Goal: Task Accomplishment & Management: Use online tool/utility

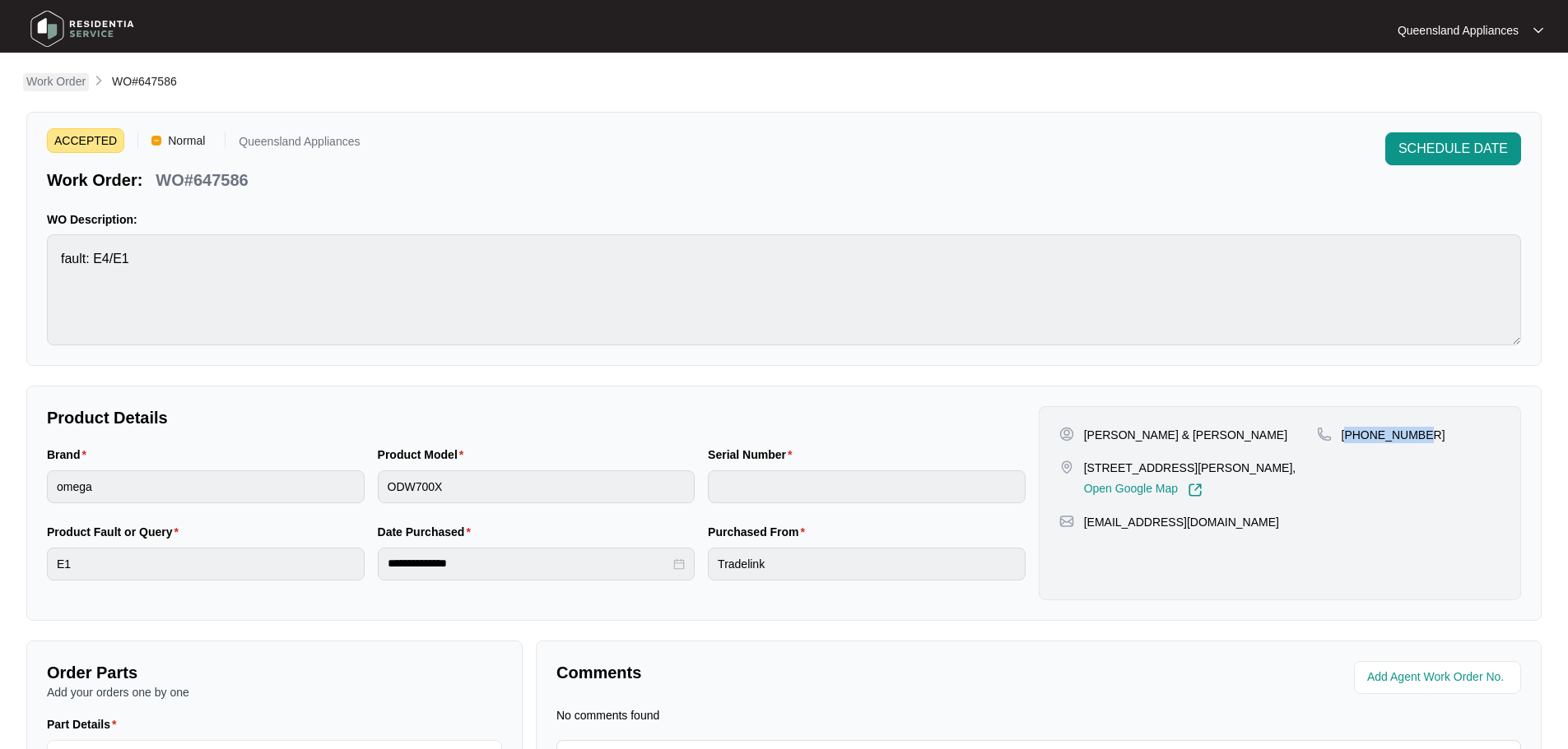
click at [46, 81] on p "Work Order" at bounding box center [55, 81] width 59 height 17
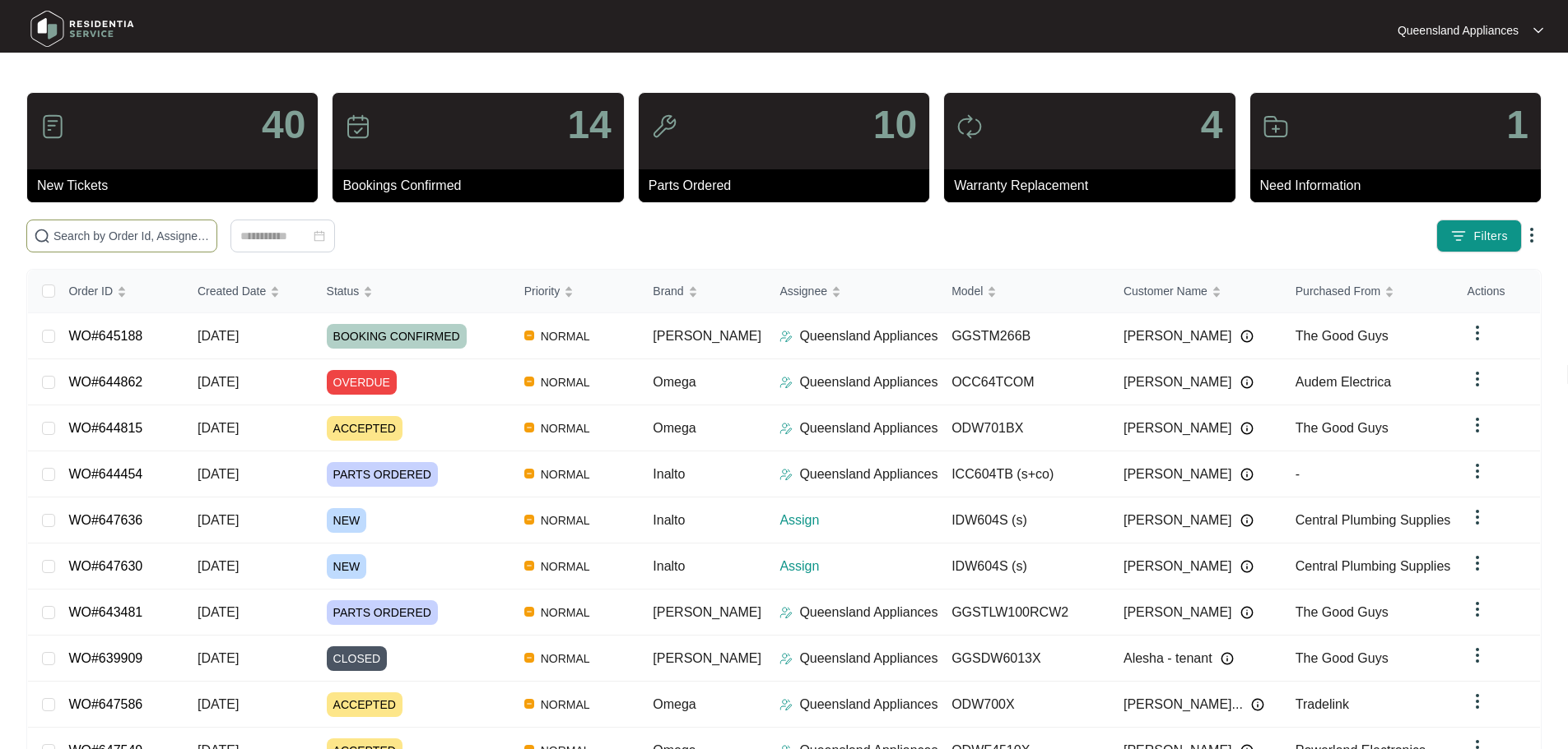
click at [197, 239] on input "text" at bounding box center [132, 236] width 156 height 18
paste input "647636"
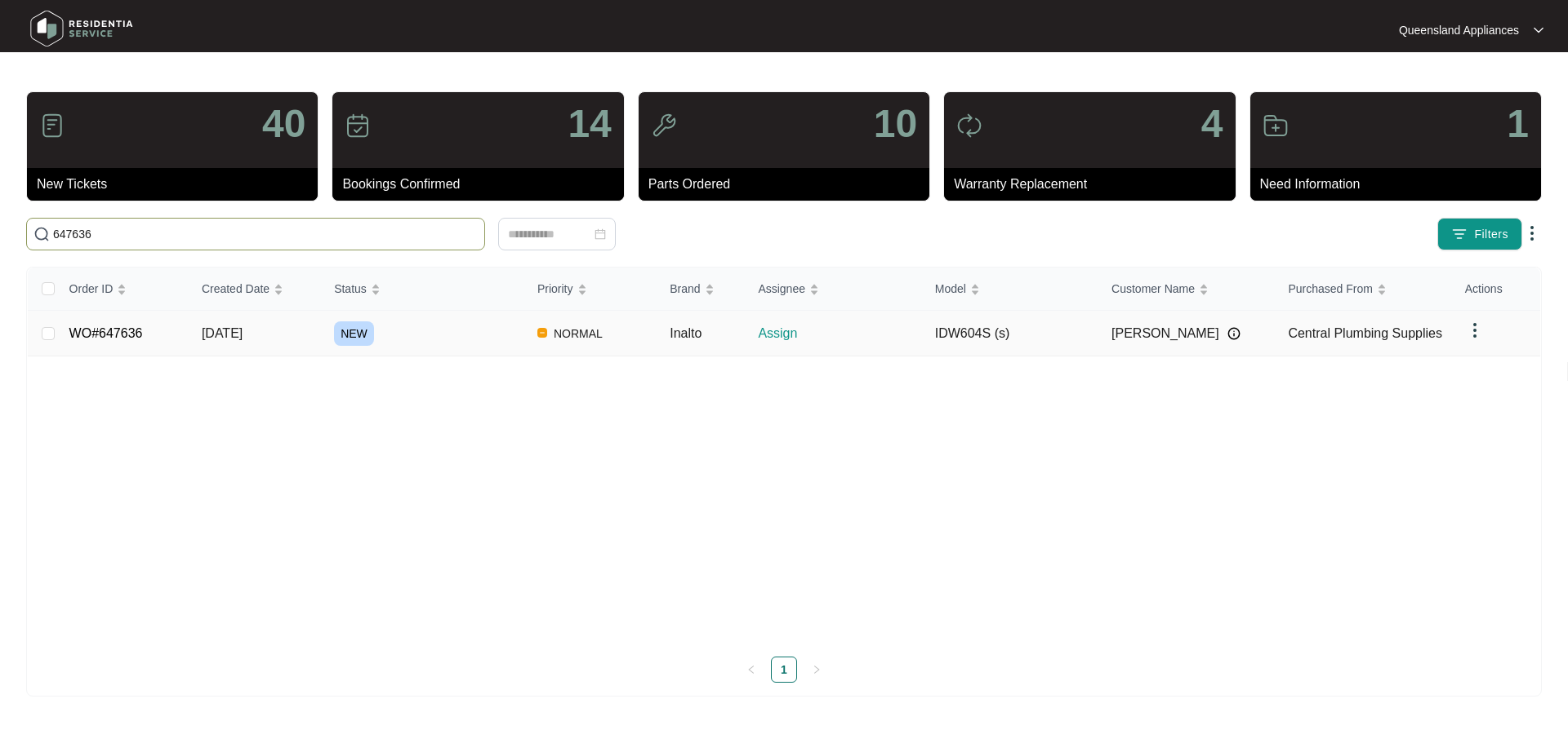
type input "647636"
click at [78, 334] on link "WO#647636" at bounding box center [106, 334] width 73 height 14
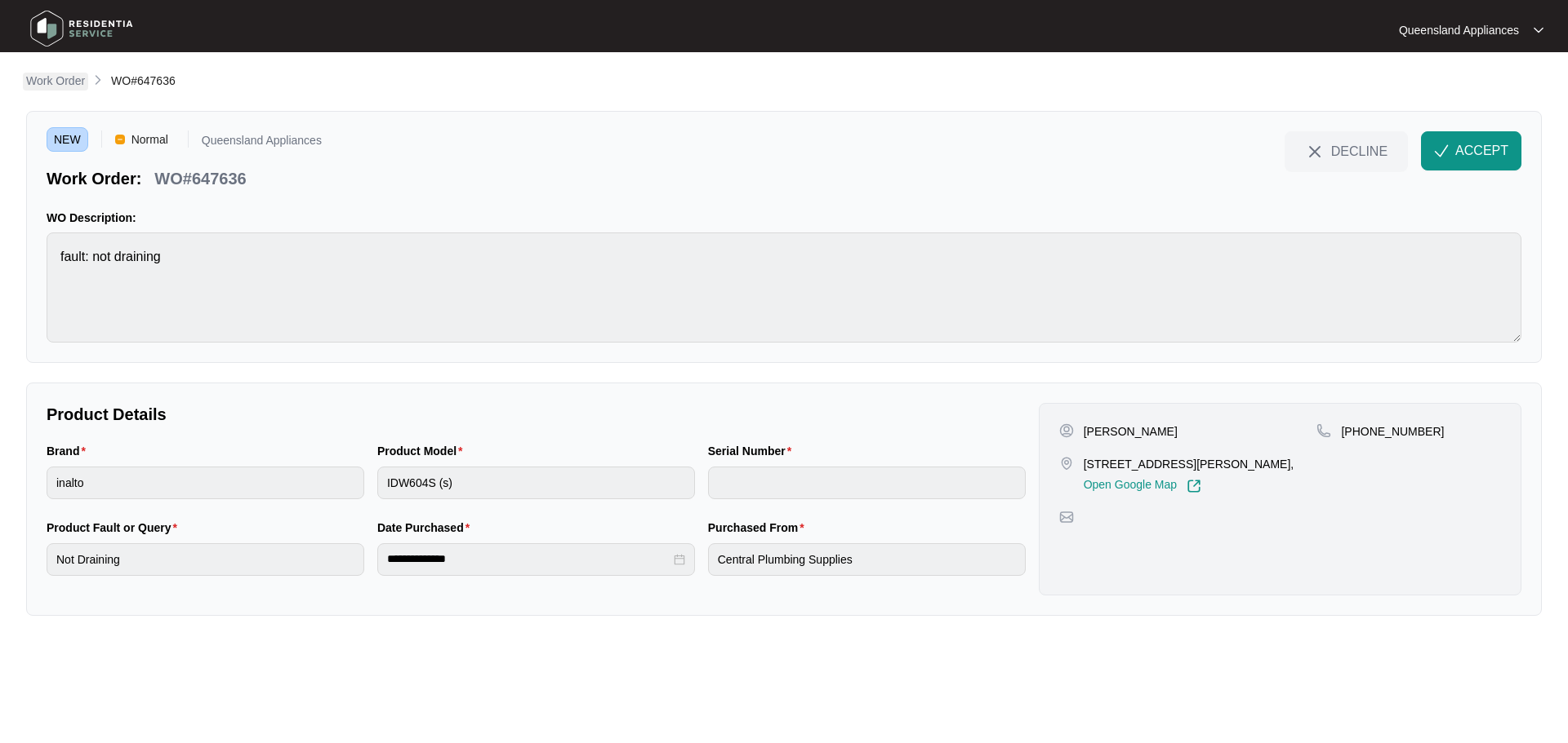
click at [66, 78] on p "Work Order" at bounding box center [55, 80] width 58 height 17
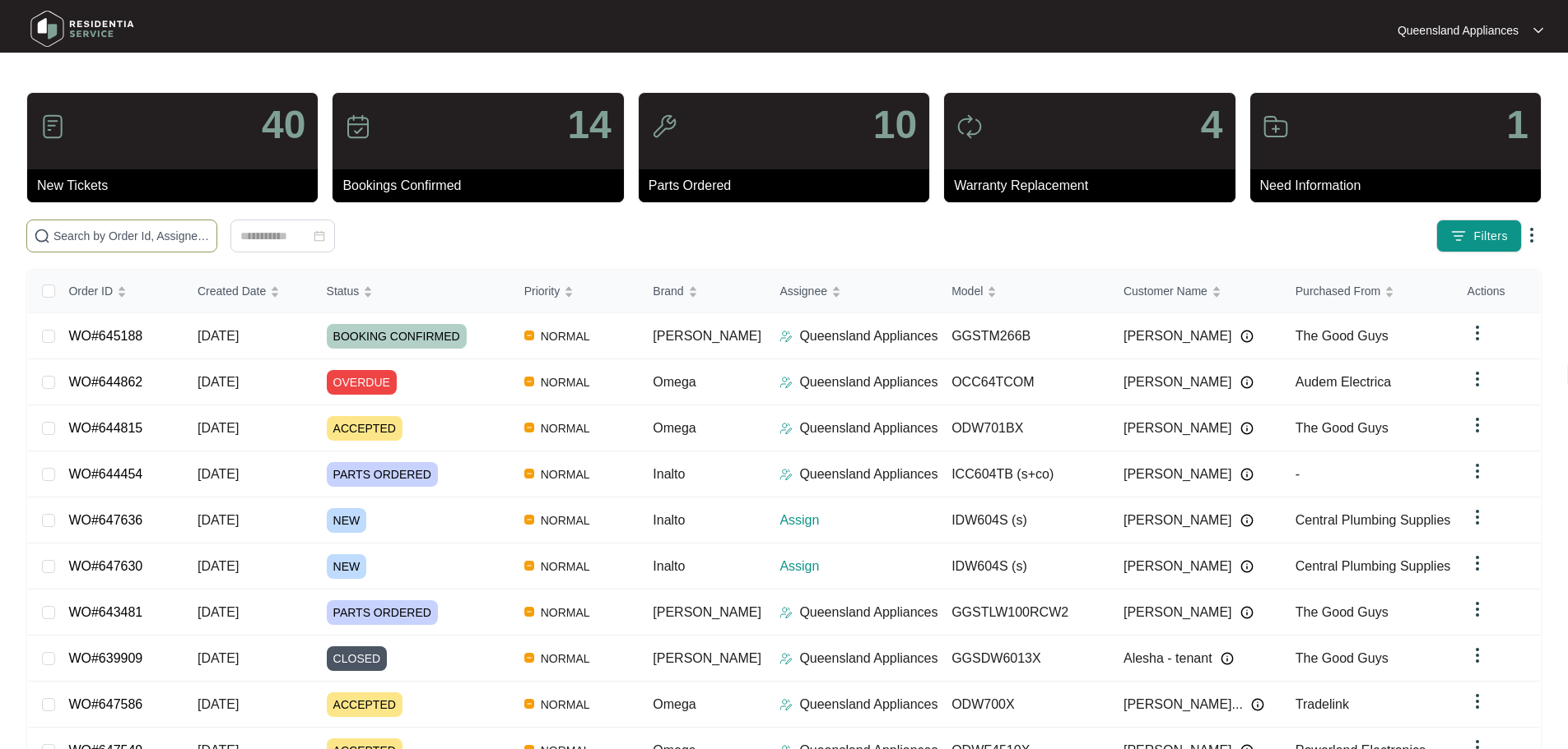
click at [205, 245] on span at bounding box center [121, 235] width 191 height 32
paste input "647630"
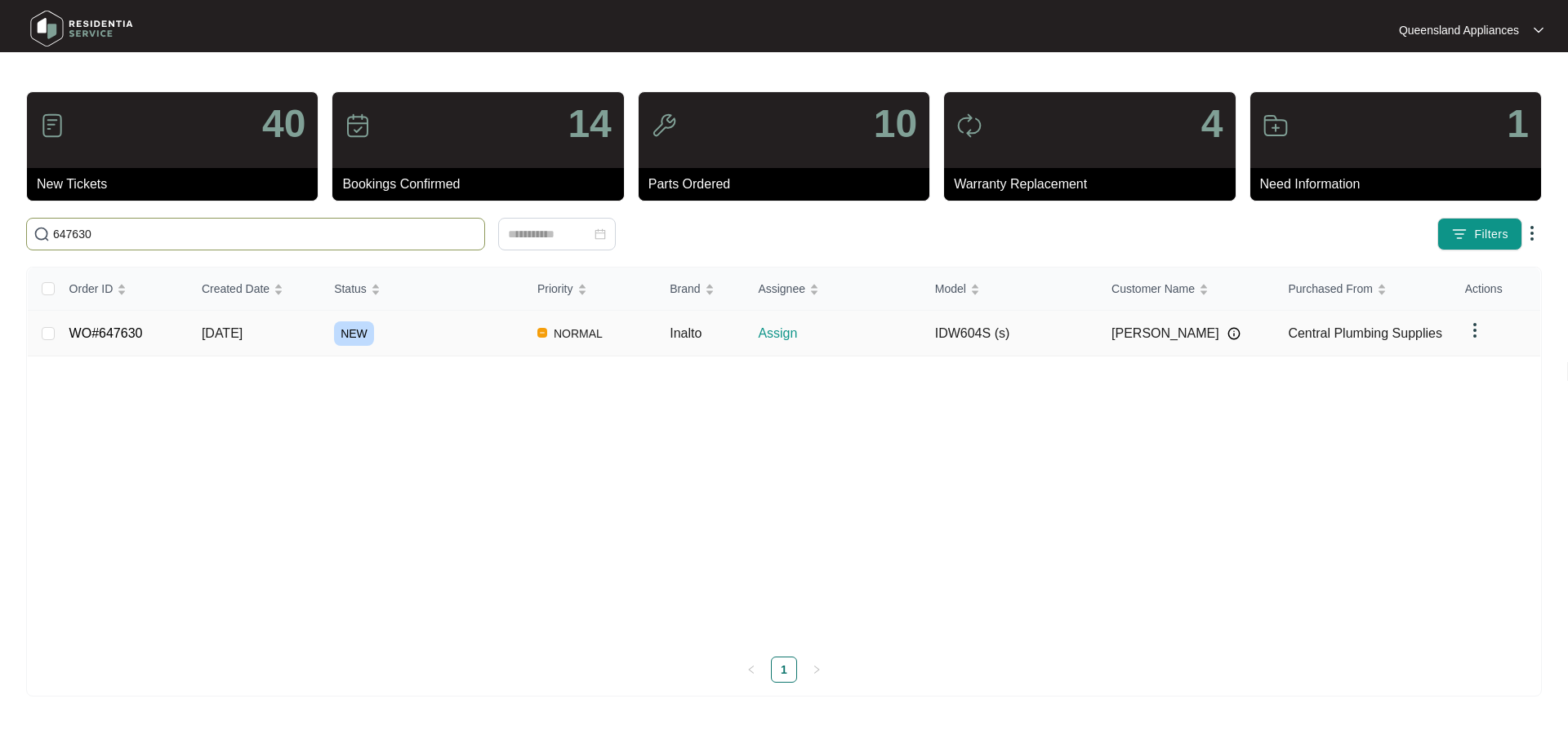
type input "647630"
click at [132, 333] on link "WO#647630" at bounding box center [106, 334] width 73 height 14
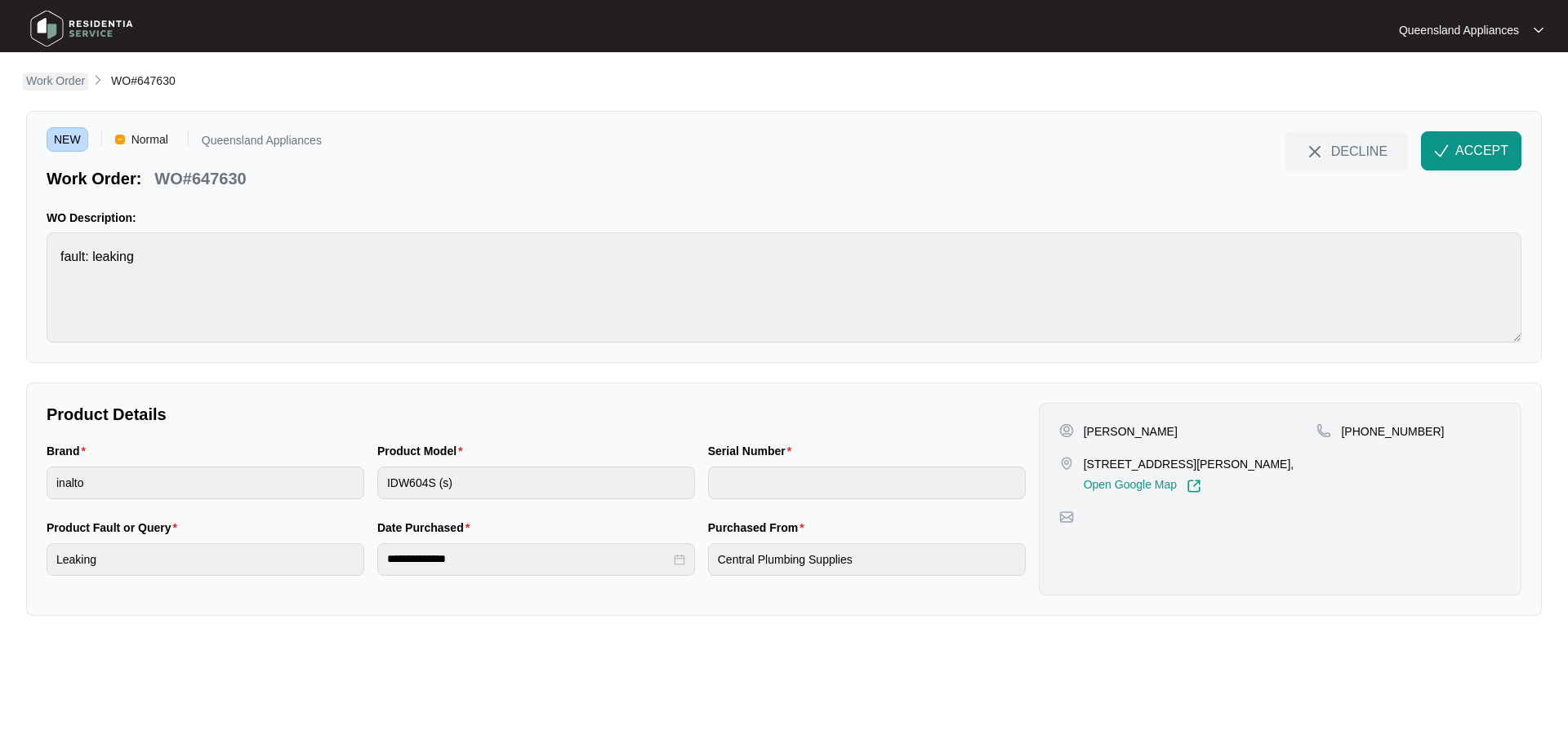
click at [49, 82] on p "Work Order" at bounding box center [55, 80] width 58 height 17
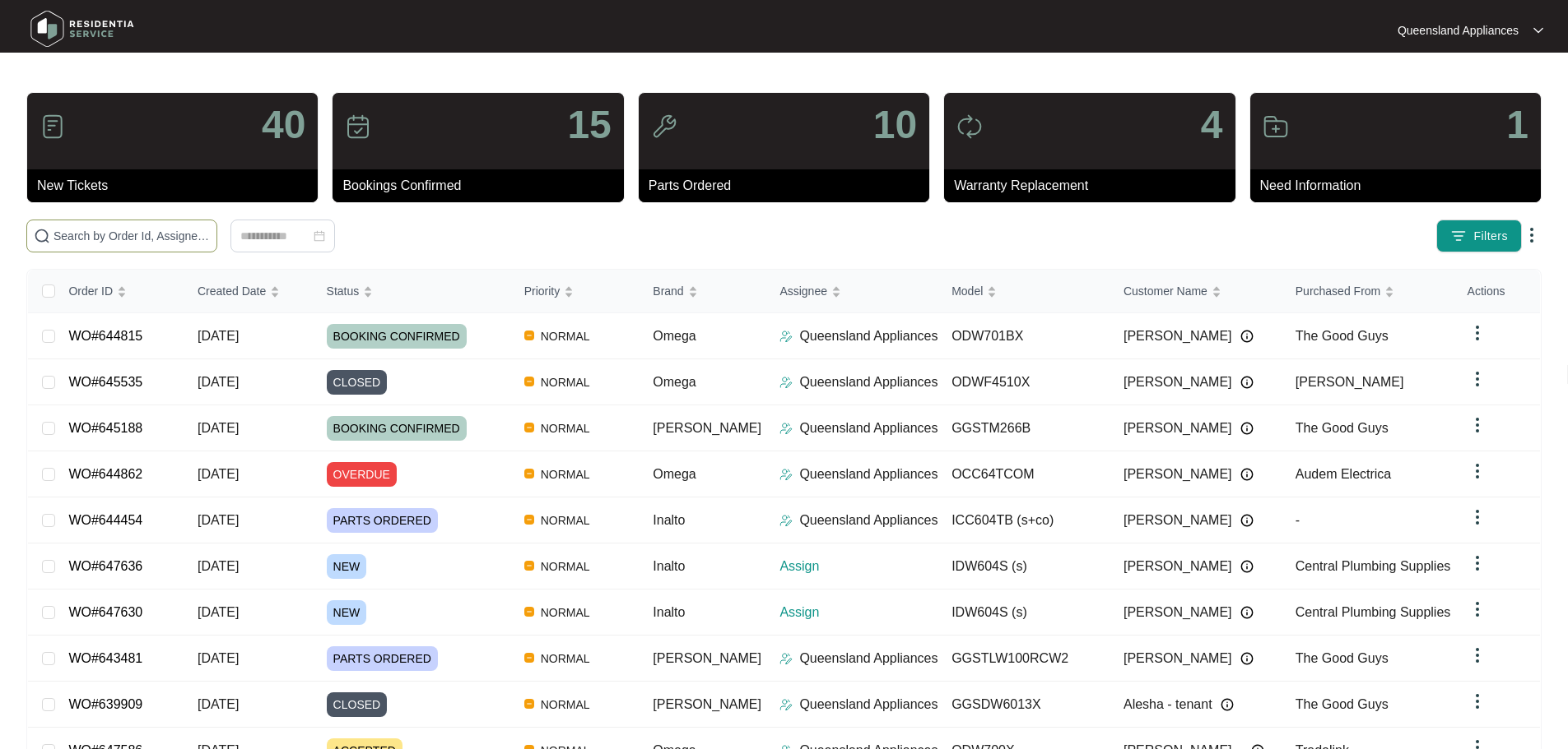
click at [135, 223] on span at bounding box center [121, 235] width 191 height 32
click at [132, 241] on input "text" at bounding box center [132, 236] width 156 height 18
paste input "647630"
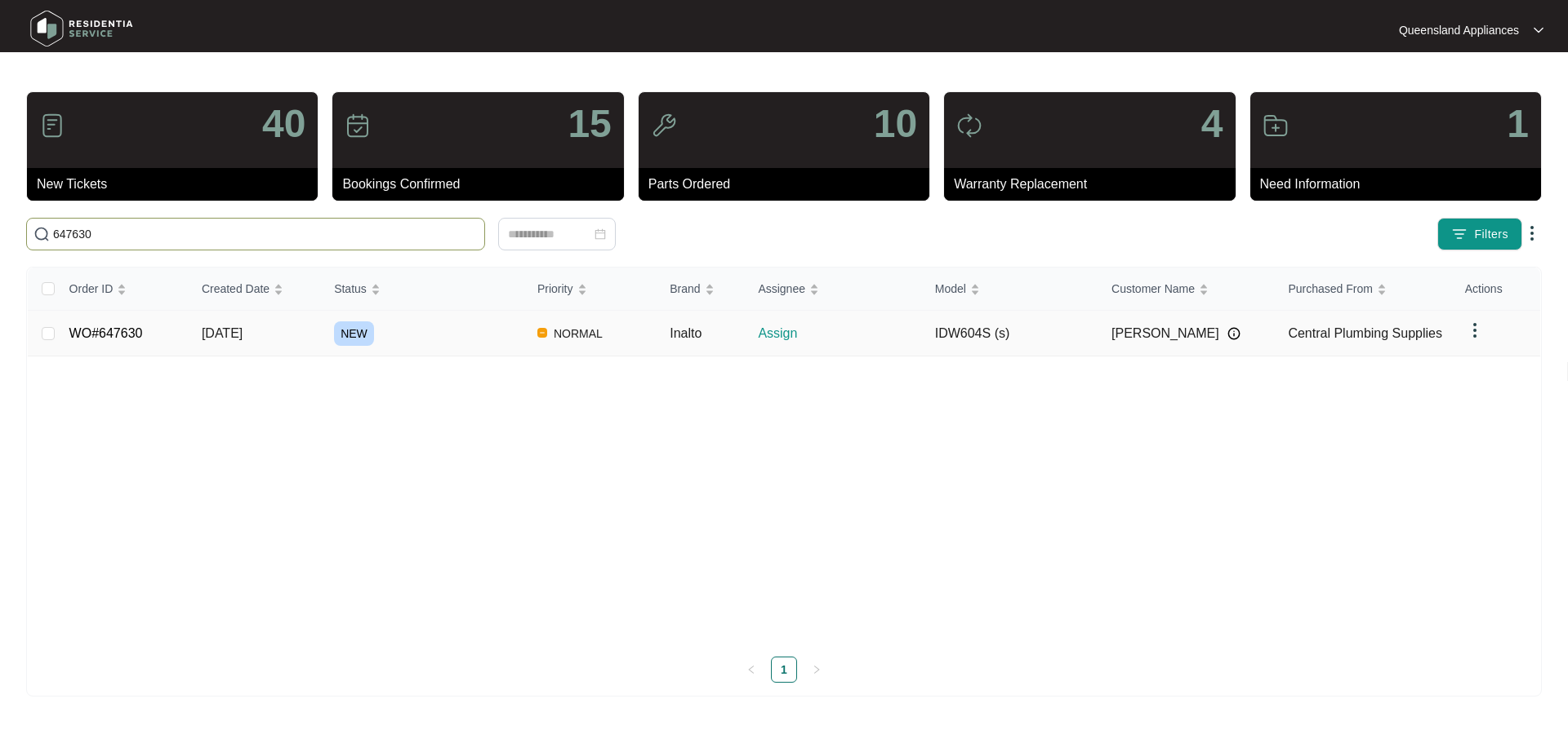
type input "647630"
click at [72, 327] on link "WO#647630" at bounding box center [106, 334] width 73 height 14
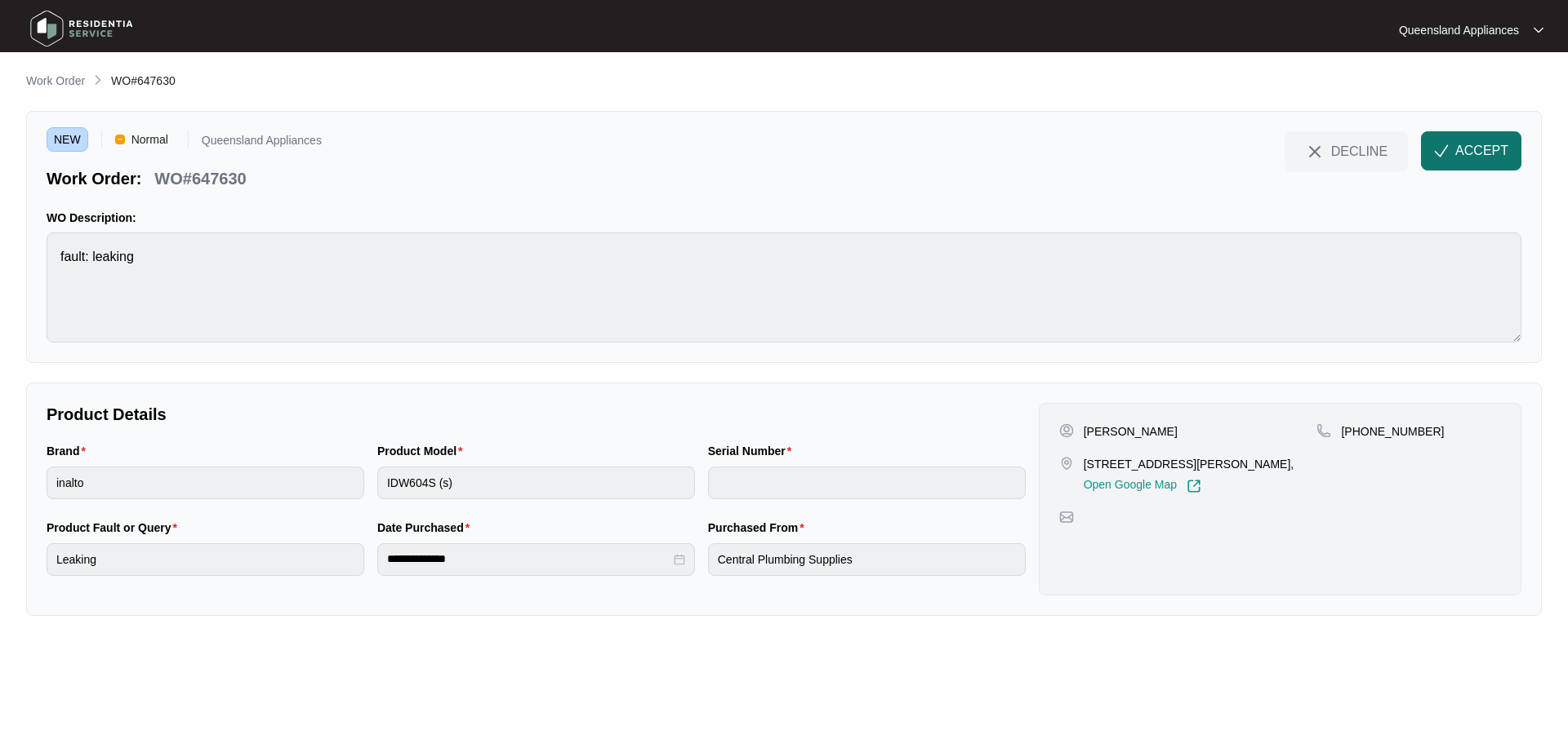
click at [1487, 158] on span "ACCEPT" at bounding box center [1481, 151] width 53 height 19
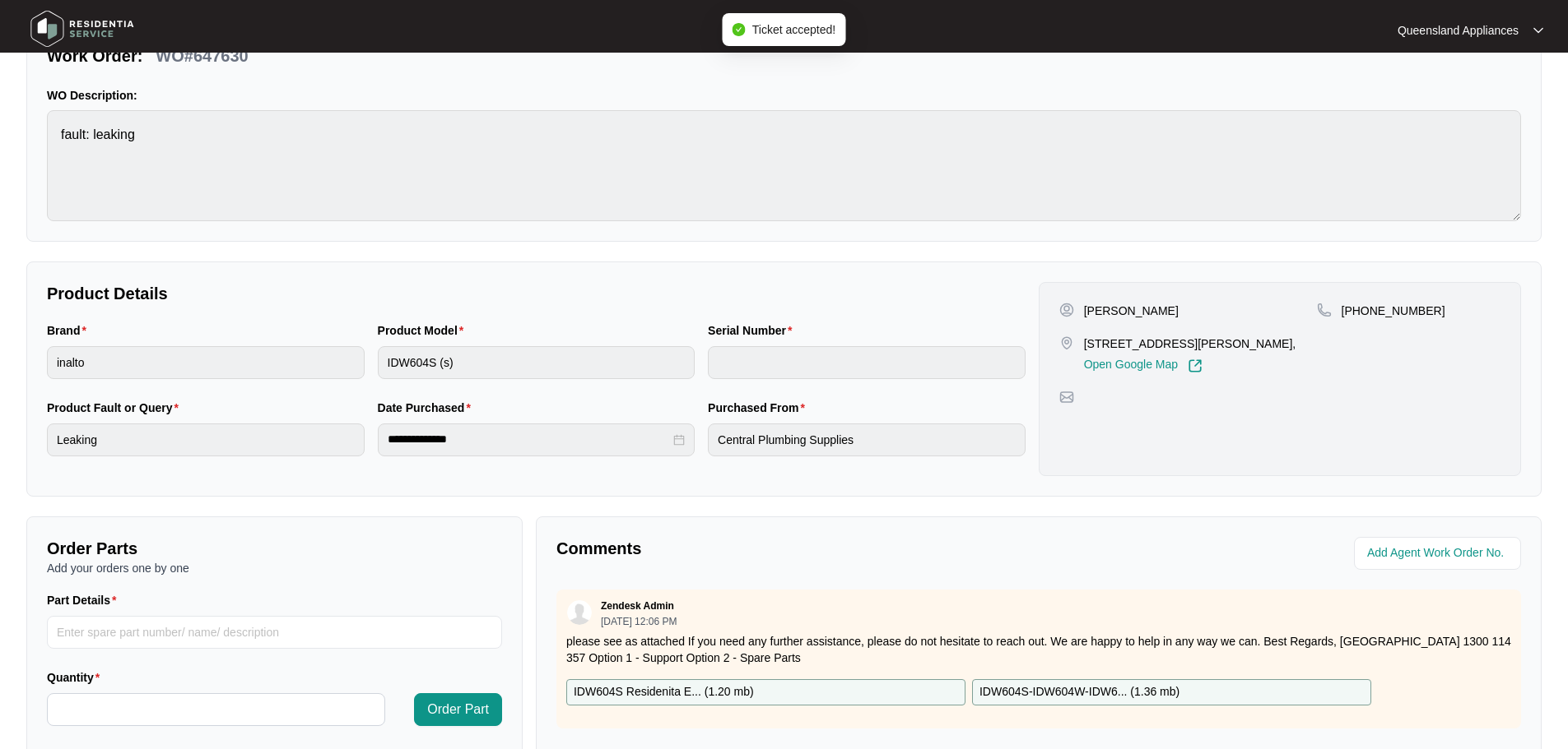
scroll to position [164, 0]
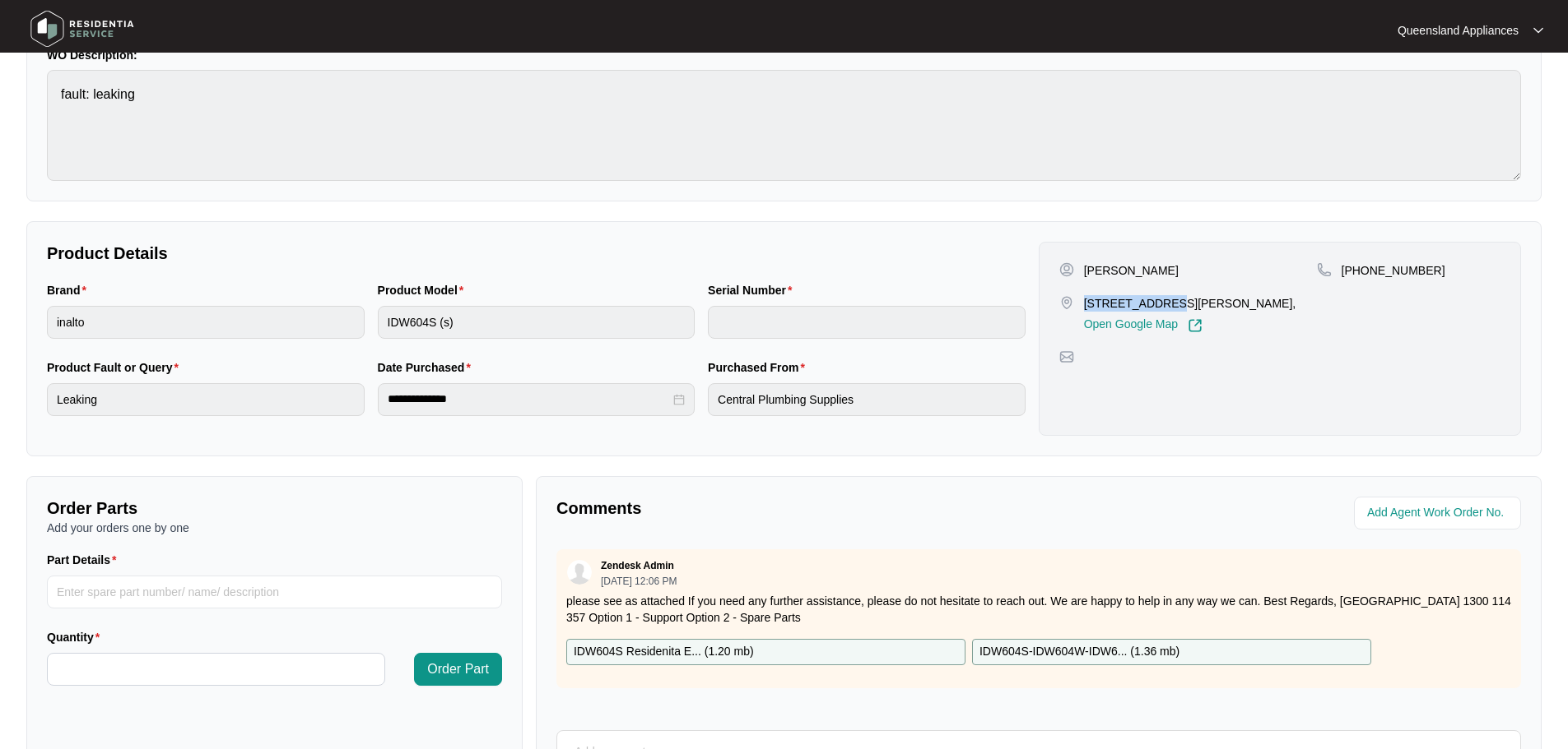
drag, startPoint x: 1086, startPoint y: 299, endPoint x: 1160, endPoint y: 299, distance: 74.0
click at [1160, 299] on p "[STREET_ADDRESS][PERSON_NAME]," at bounding box center [1190, 303] width 213 height 17
copy p "2/ 46 [PERSON_NAME]"
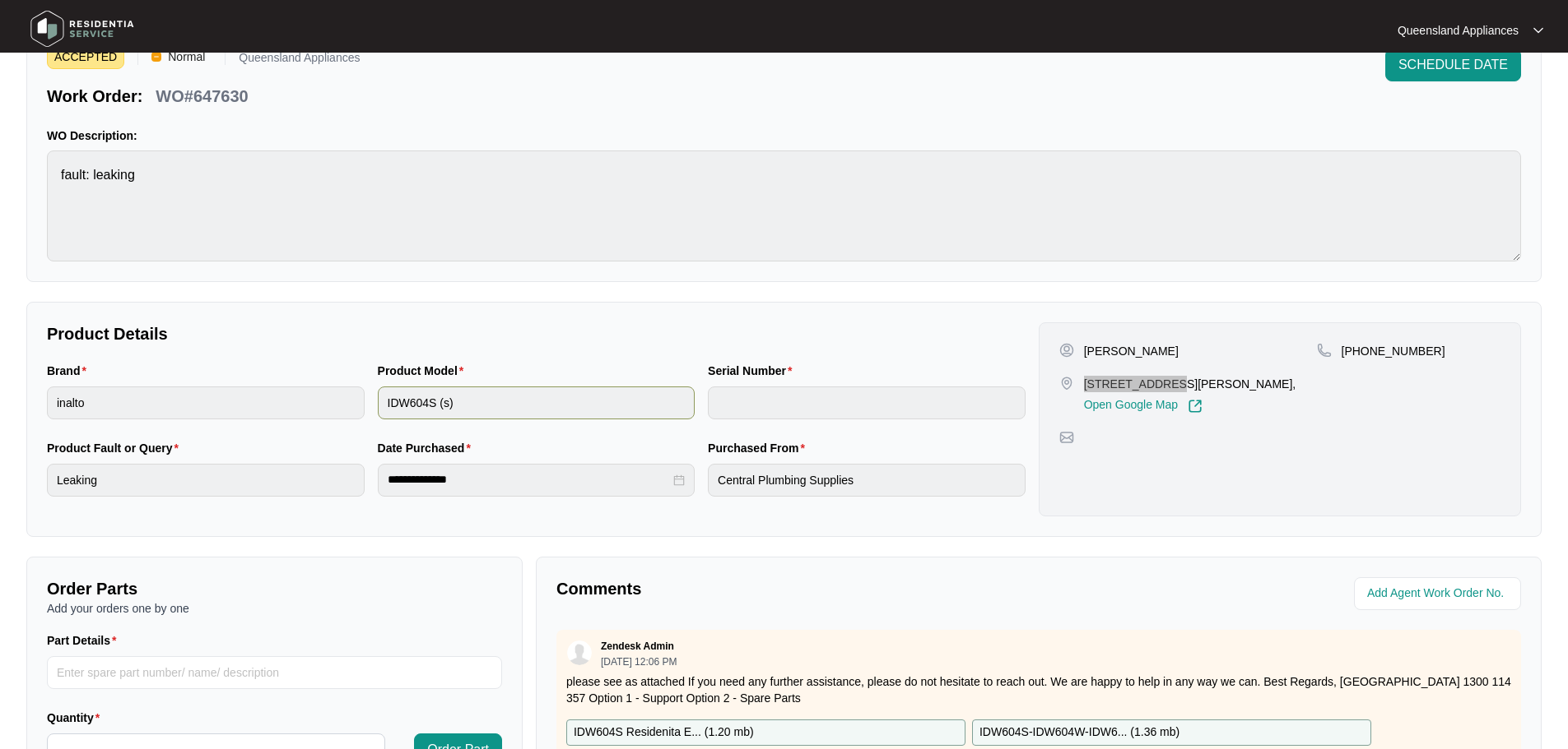
scroll to position [83, 0]
click at [343, 407] on div "Brand inalto Product Model IDW604S (s) Serial Number" at bounding box center [536, 402] width 992 height 77
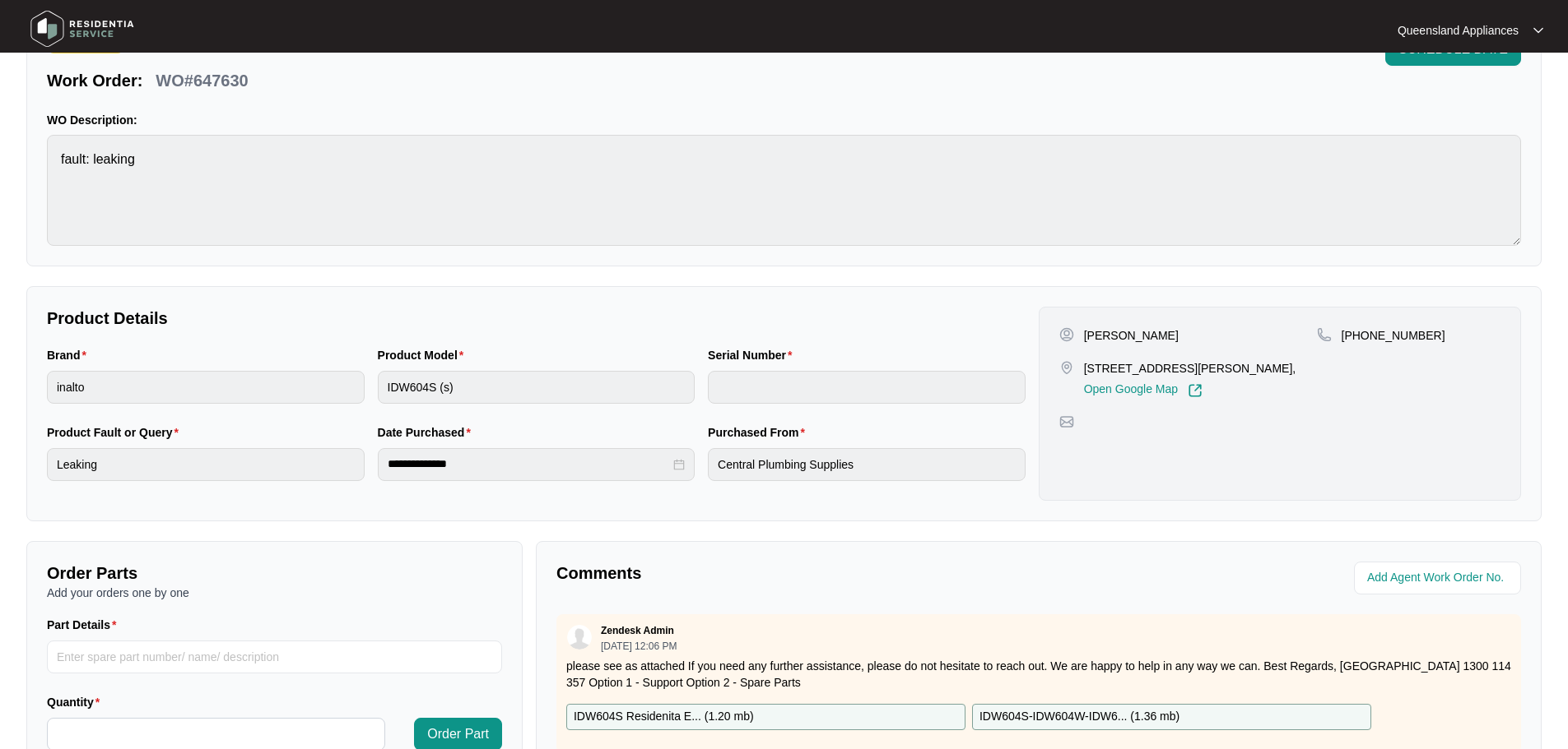
scroll to position [0, 0]
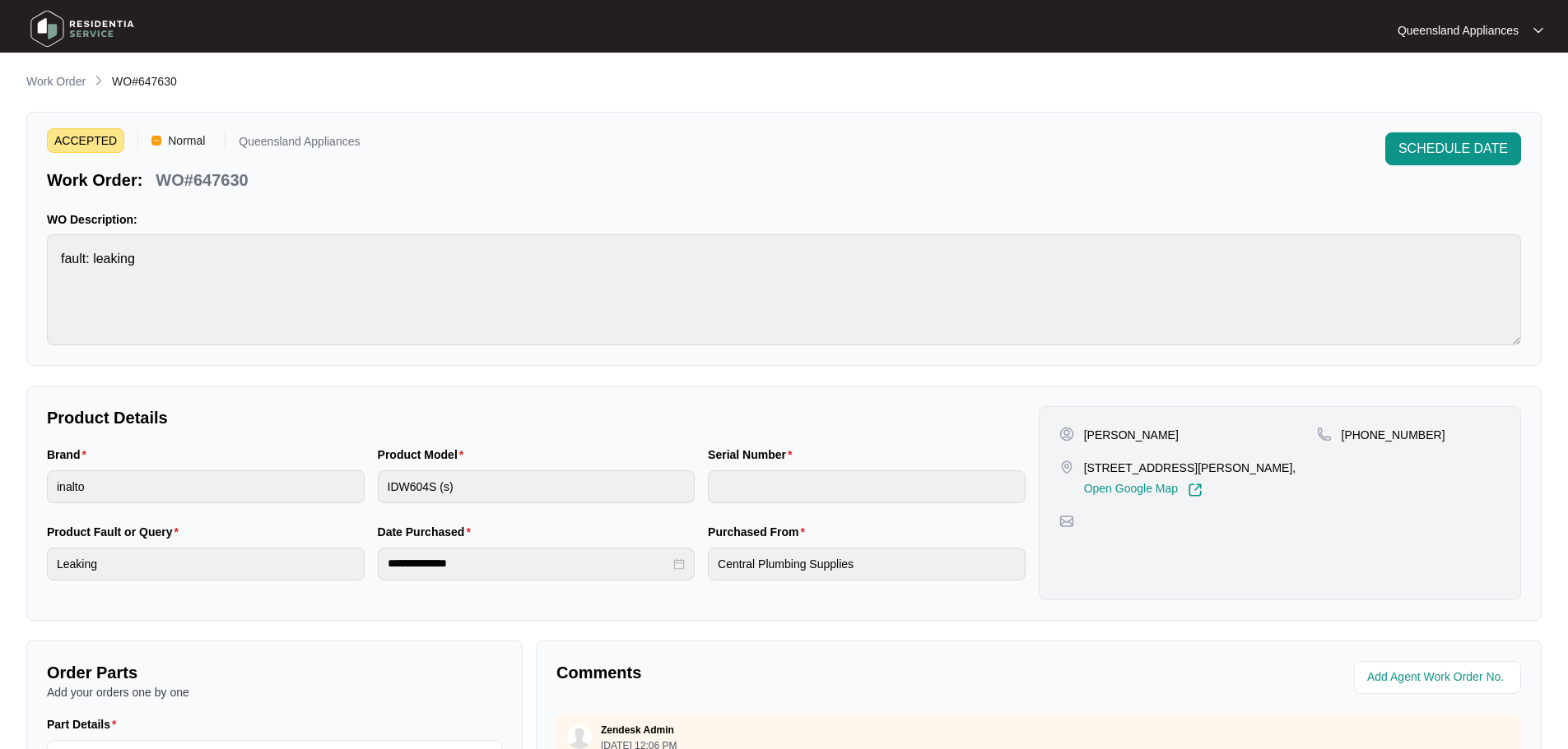
click at [60, 77] on p "Work Order" at bounding box center [55, 81] width 59 height 17
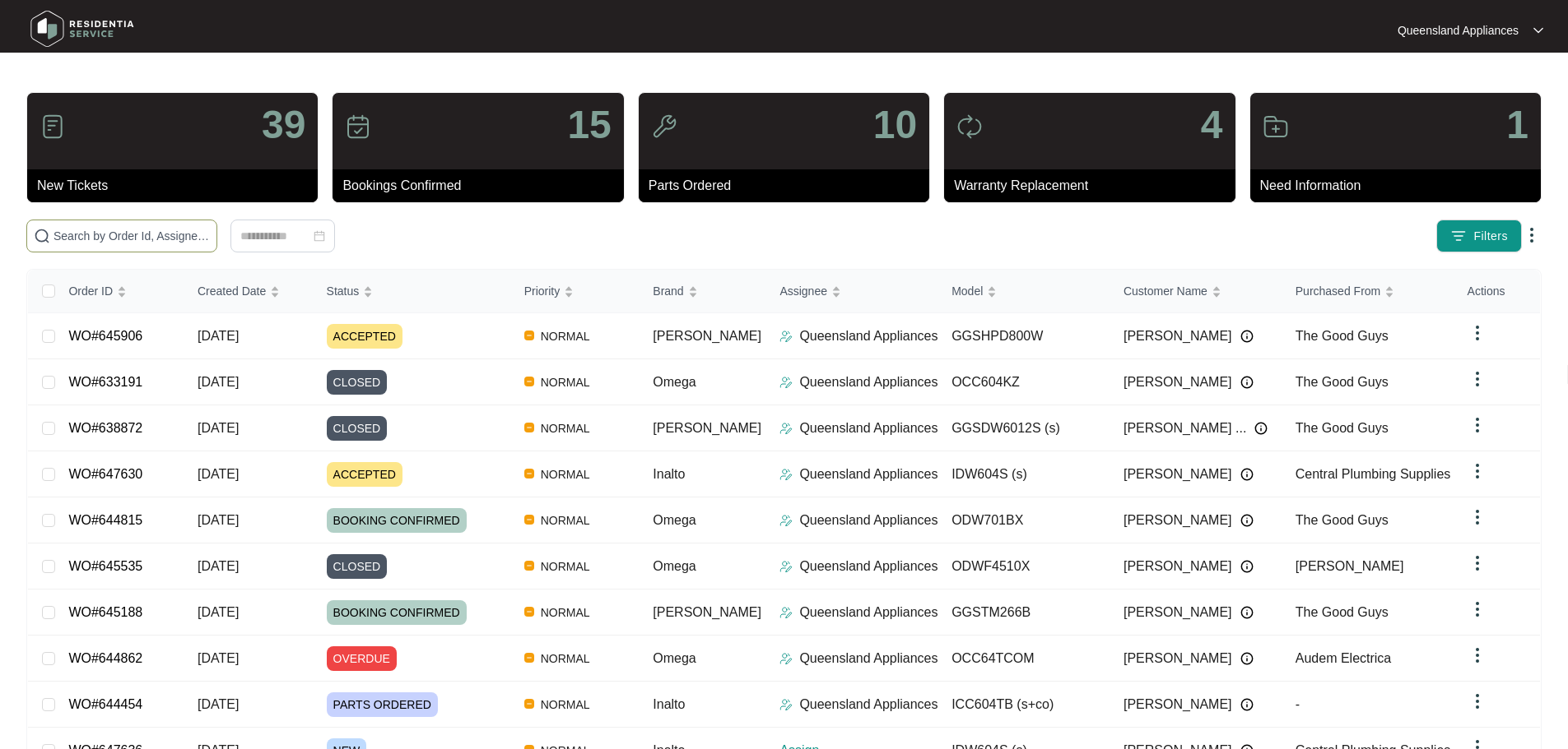
click at [165, 230] on input "text" at bounding box center [132, 236] width 156 height 18
type input "646159"
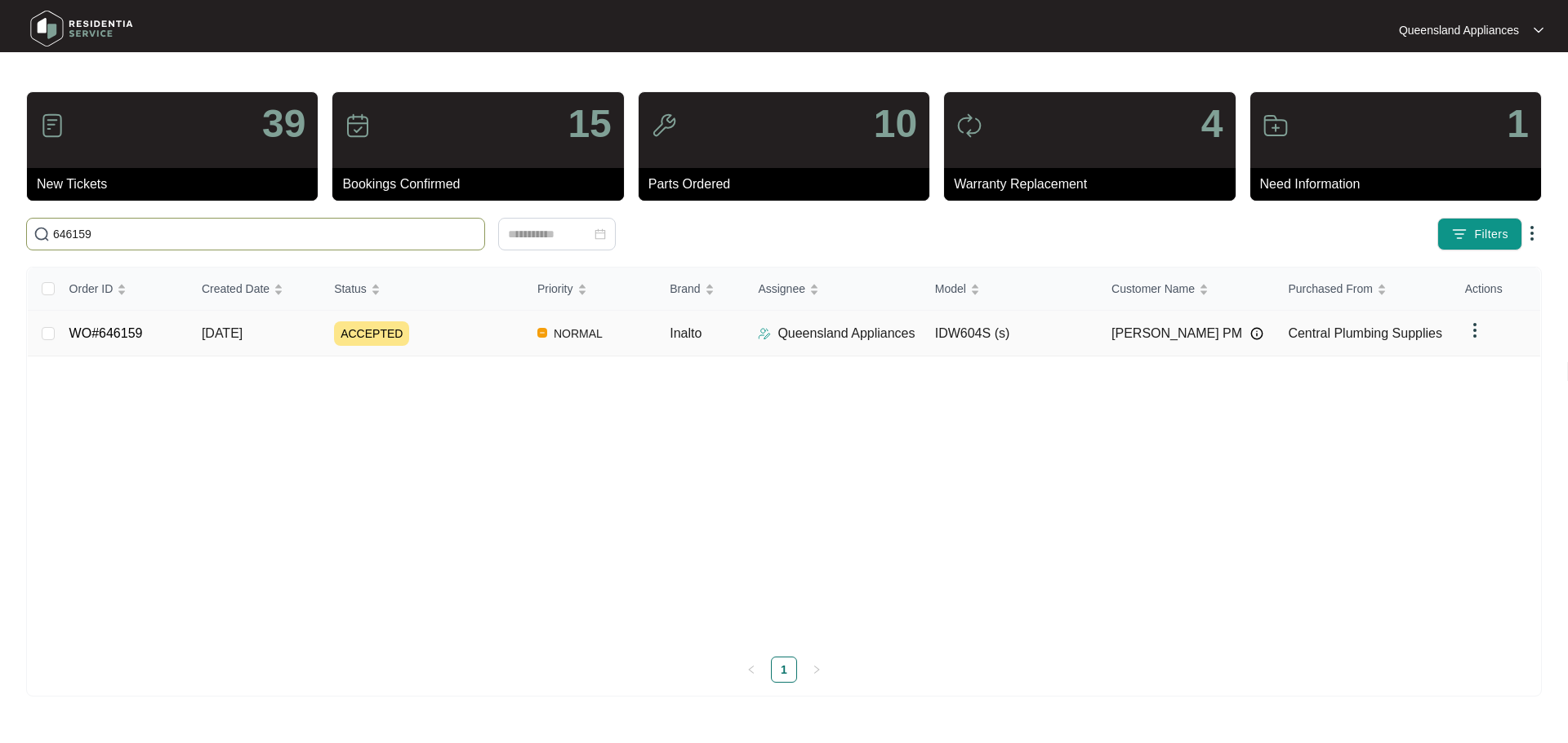
click at [86, 330] on link "WO#646159" at bounding box center [106, 334] width 73 height 14
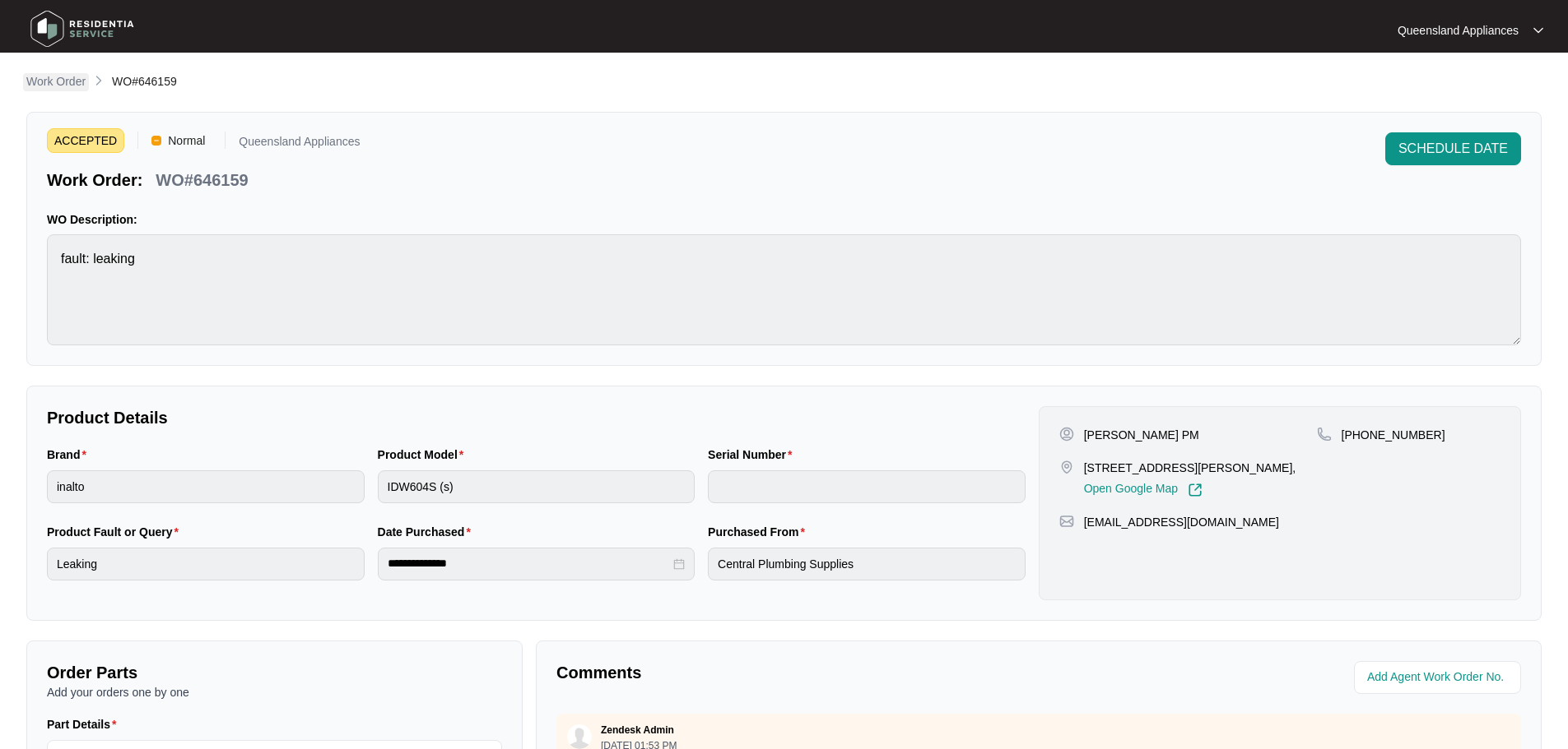
click at [56, 76] on p "Work Order" at bounding box center [55, 81] width 59 height 17
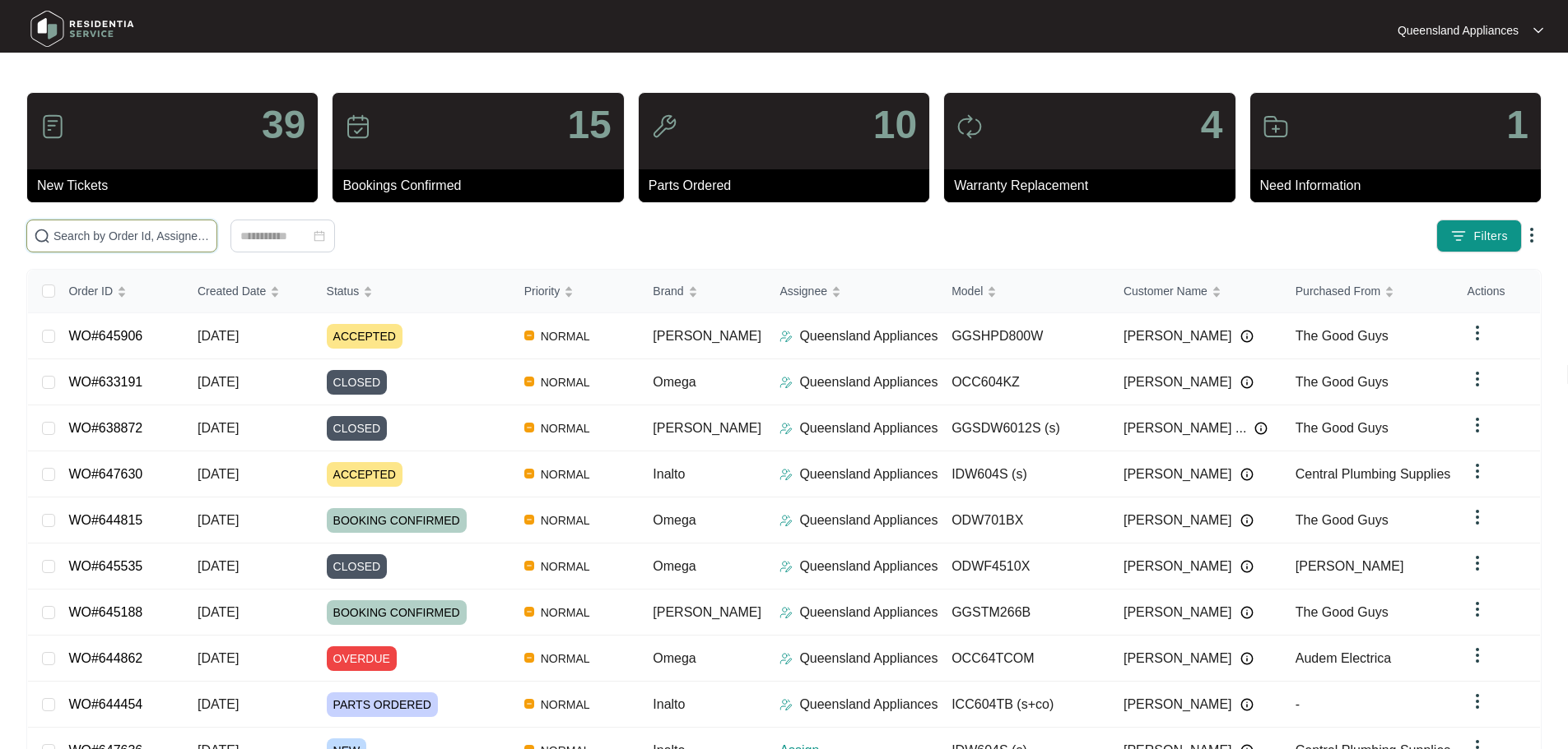
click at [146, 238] on input "text" at bounding box center [132, 236] width 156 height 18
paste input "647630"
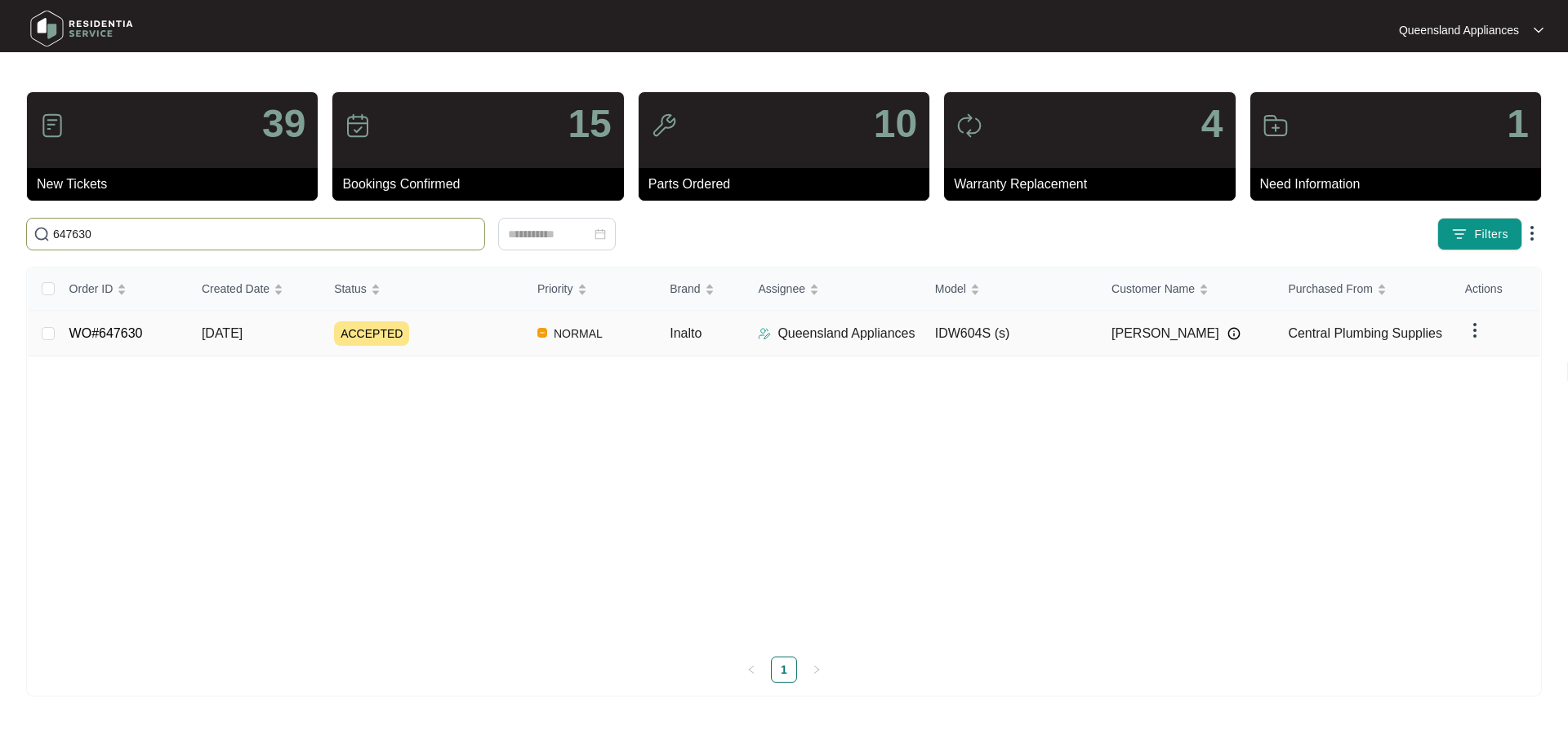
type input "647630"
click at [146, 333] on td "WO#647630" at bounding box center [123, 334] width 132 height 45
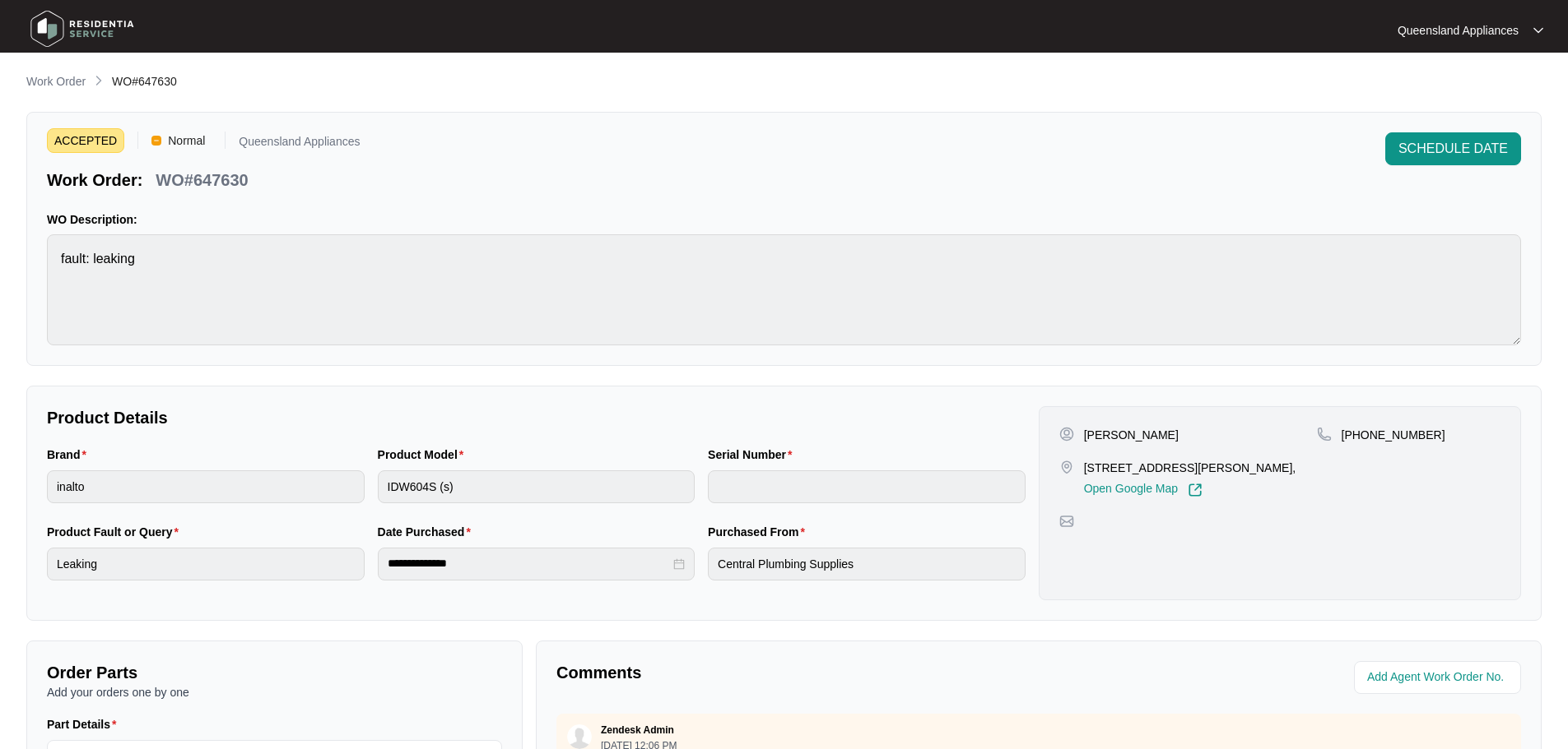
click at [1382, 436] on p "[PHONE_NUMBER]" at bounding box center [1393, 435] width 104 height 17
copy p "61439444558"
click at [155, 79] on span "WO#647630" at bounding box center [144, 81] width 65 height 13
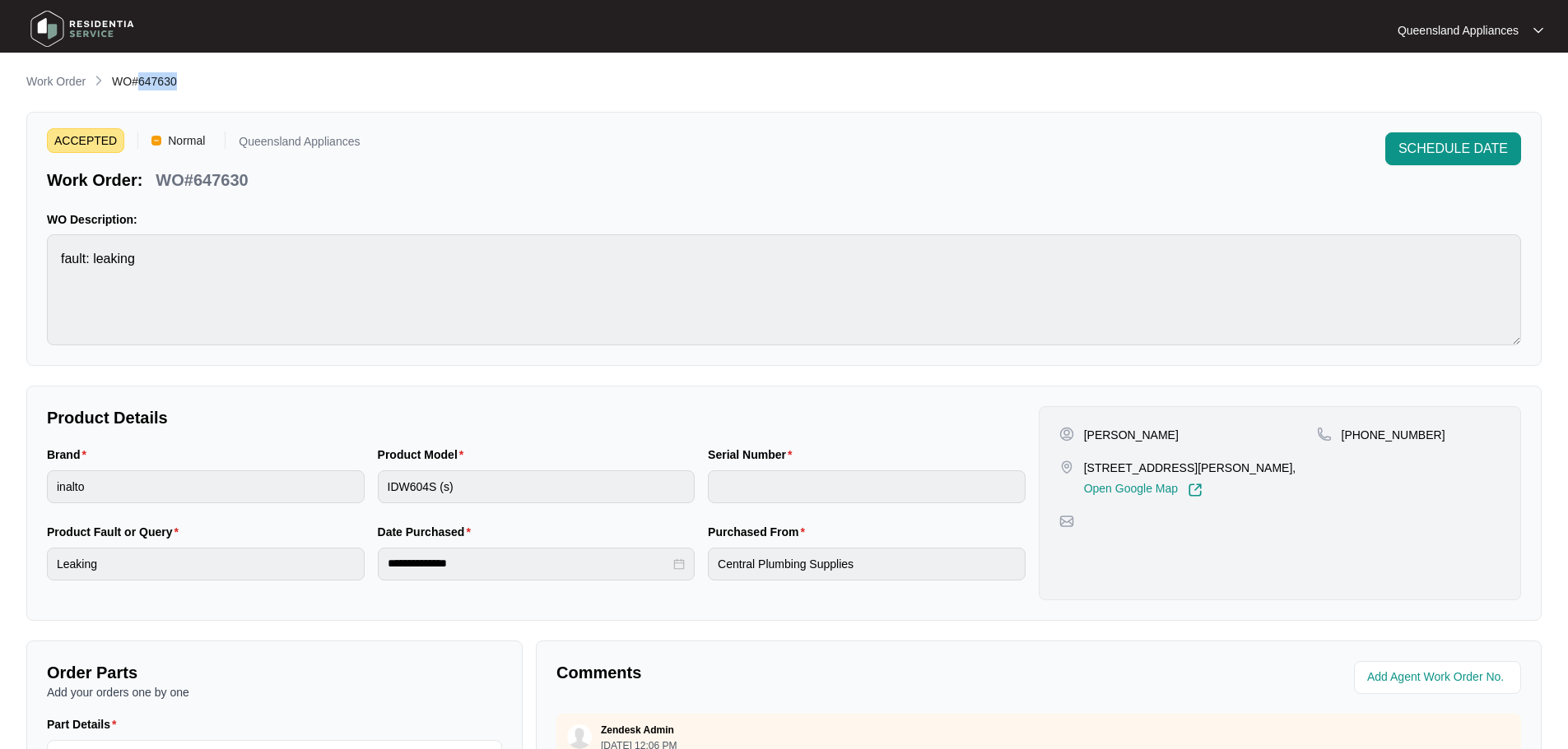
copy span "647630"
click at [68, 82] on p "Work Order" at bounding box center [55, 81] width 59 height 17
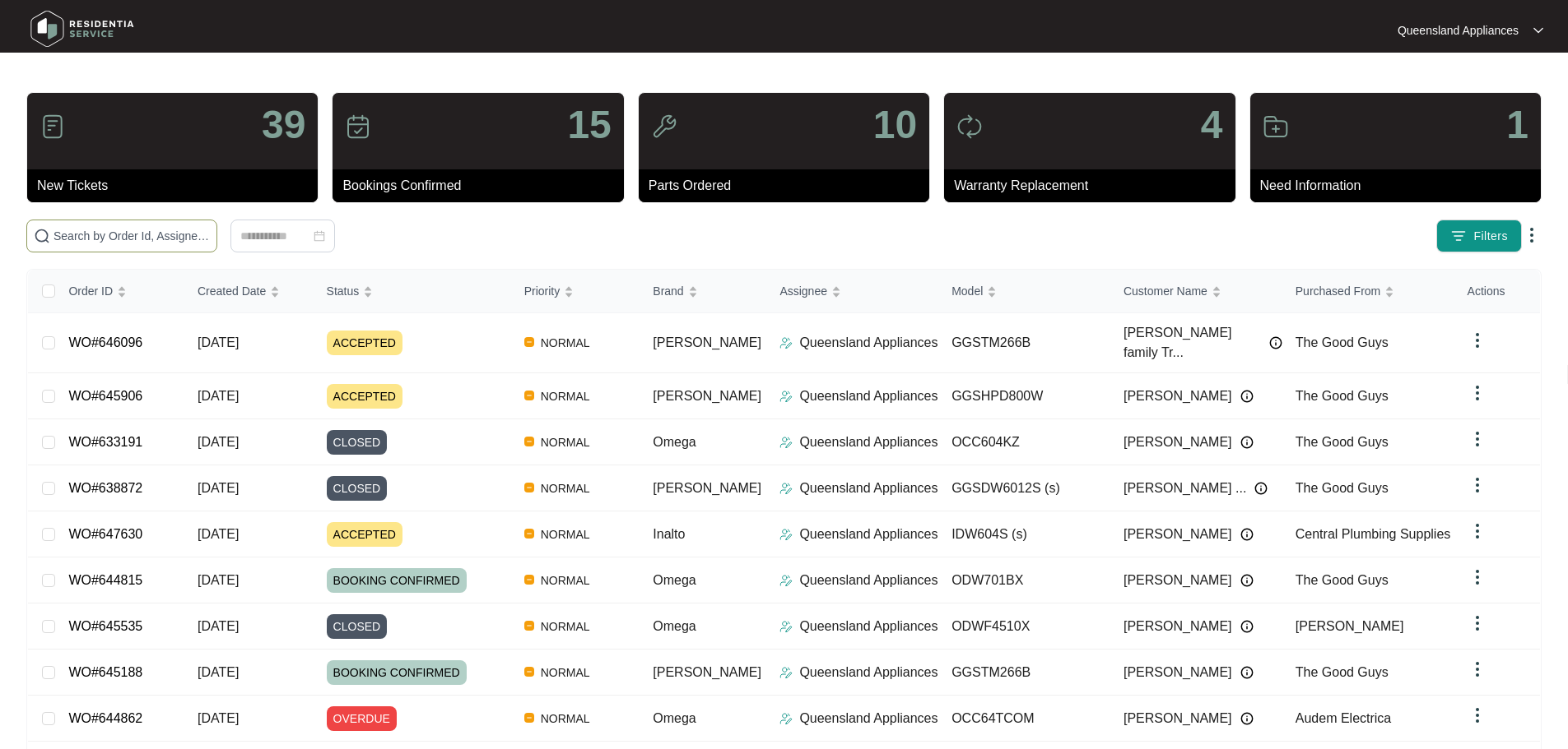
click at [210, 239] on input "text" at bounding box center [132, 236] width 156 height 18
paste input "647636"
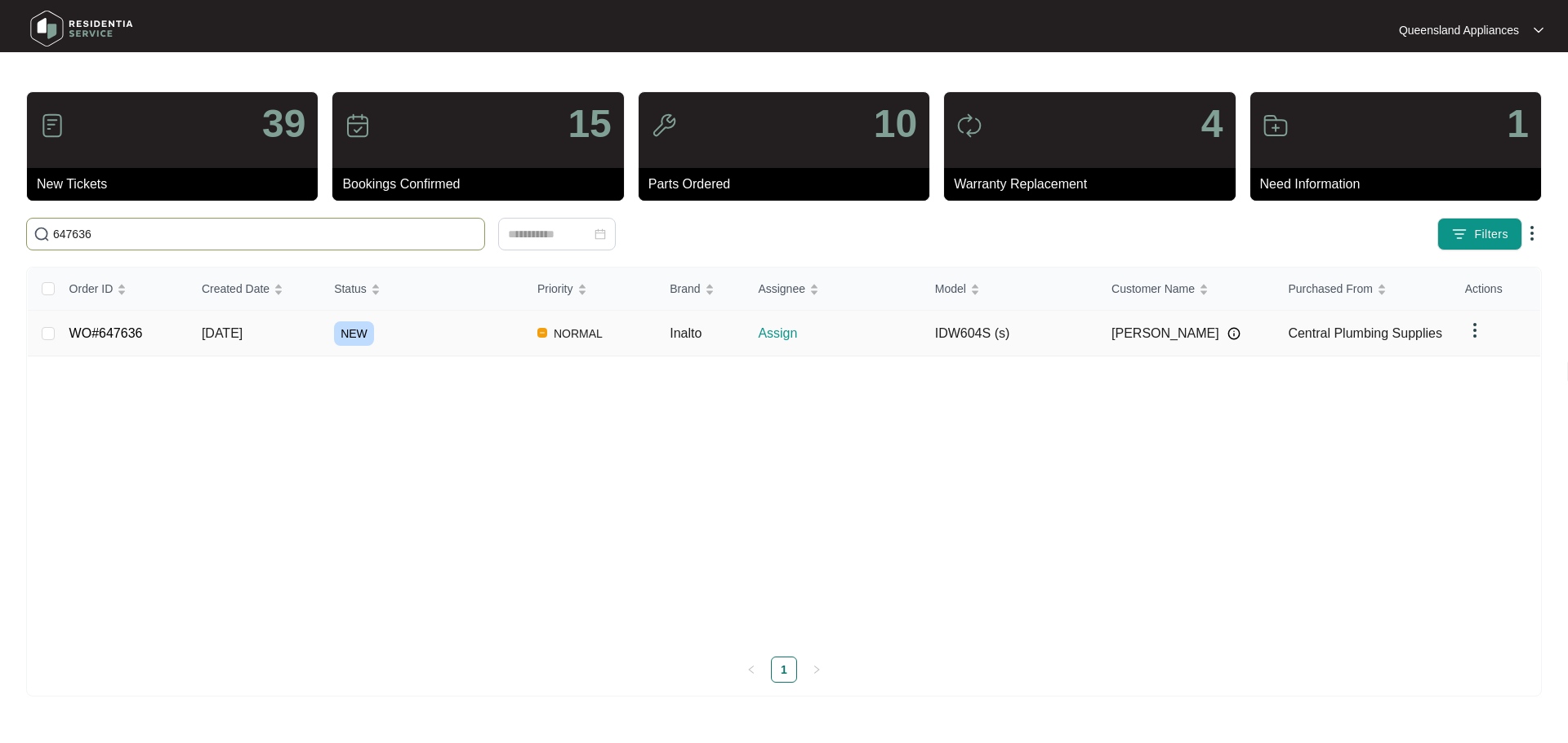
type input "647636"
click at [123, 331] on link "WO#647636" at bounding box center [106, 334] width 73 height 14
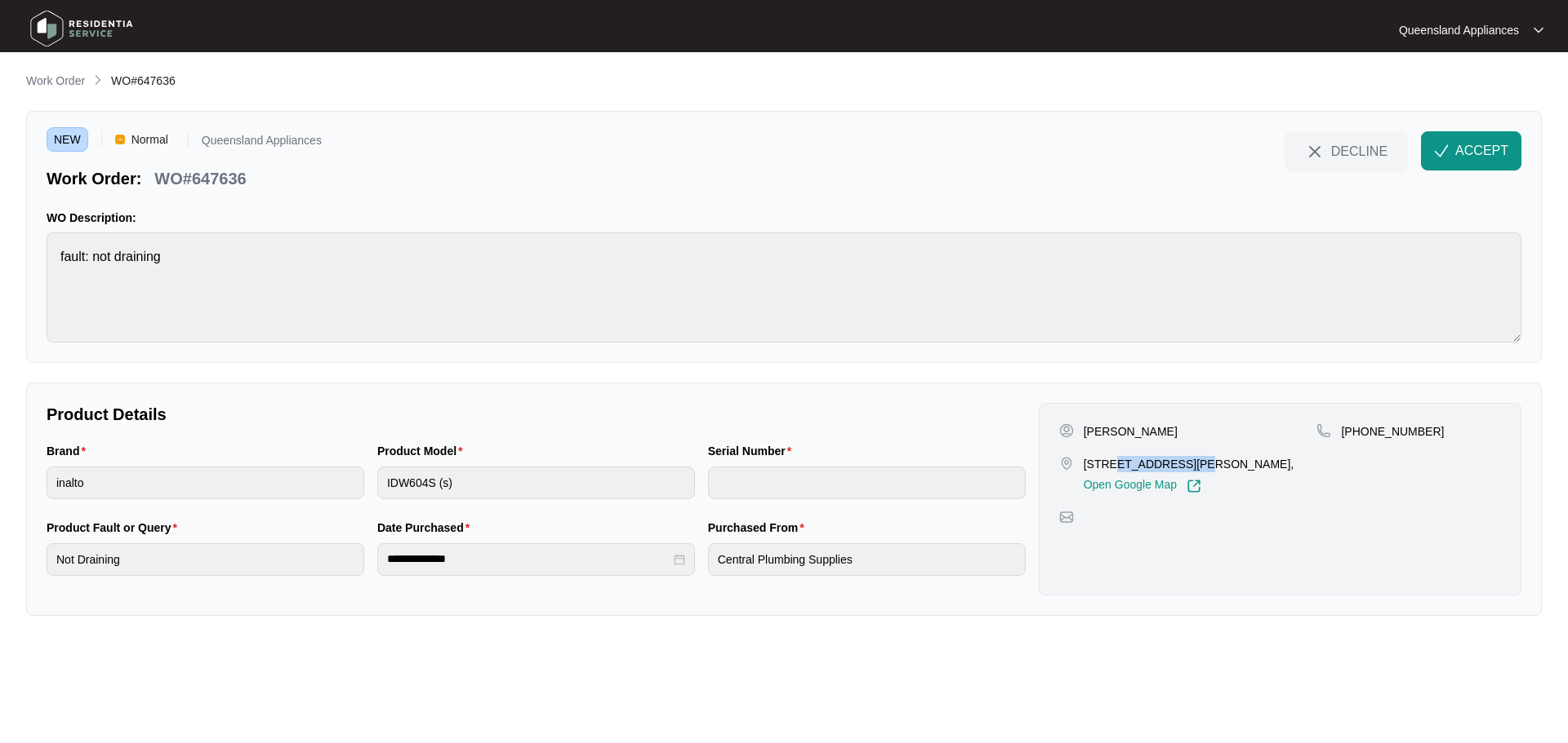
drag, startPoint x: 1109, startPoint y: 463, endPoint x: 1186, endPoint y: 460, distance: 77.1
click at [1186, 460] on p "[STREET_ADDRESS][PERSON_NAME]," at bounding box center [1189, 464] width 211 height 17
copy p "26/35 [PERSON_NAME]"
click at [1489, 148] on span "ACCEPT" at bounding box center [1481, 151] width 53 height 19
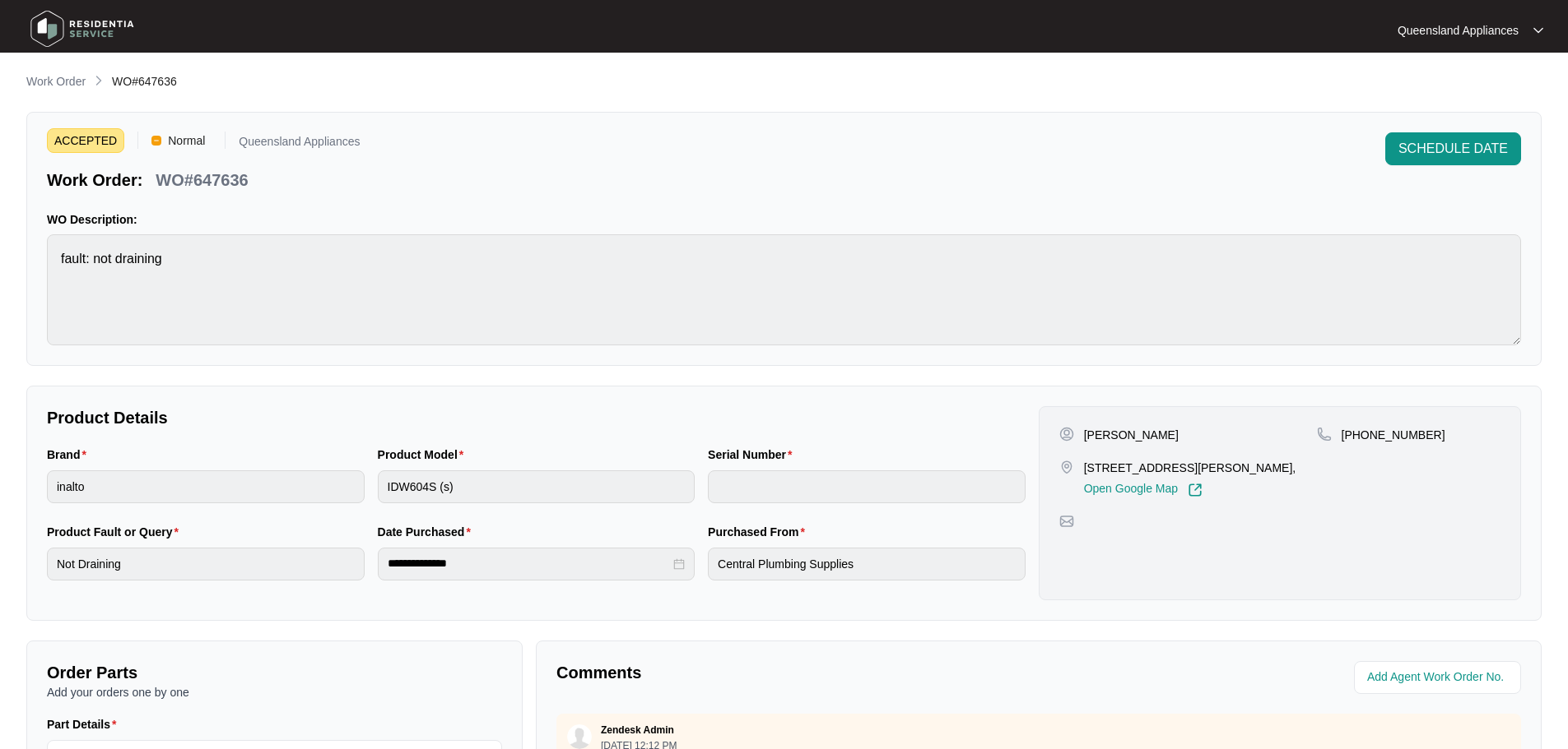
click at [226, 177] on p "WO#647636" at bounding box center [201, 180] width 92 height 23
copy p "647636"
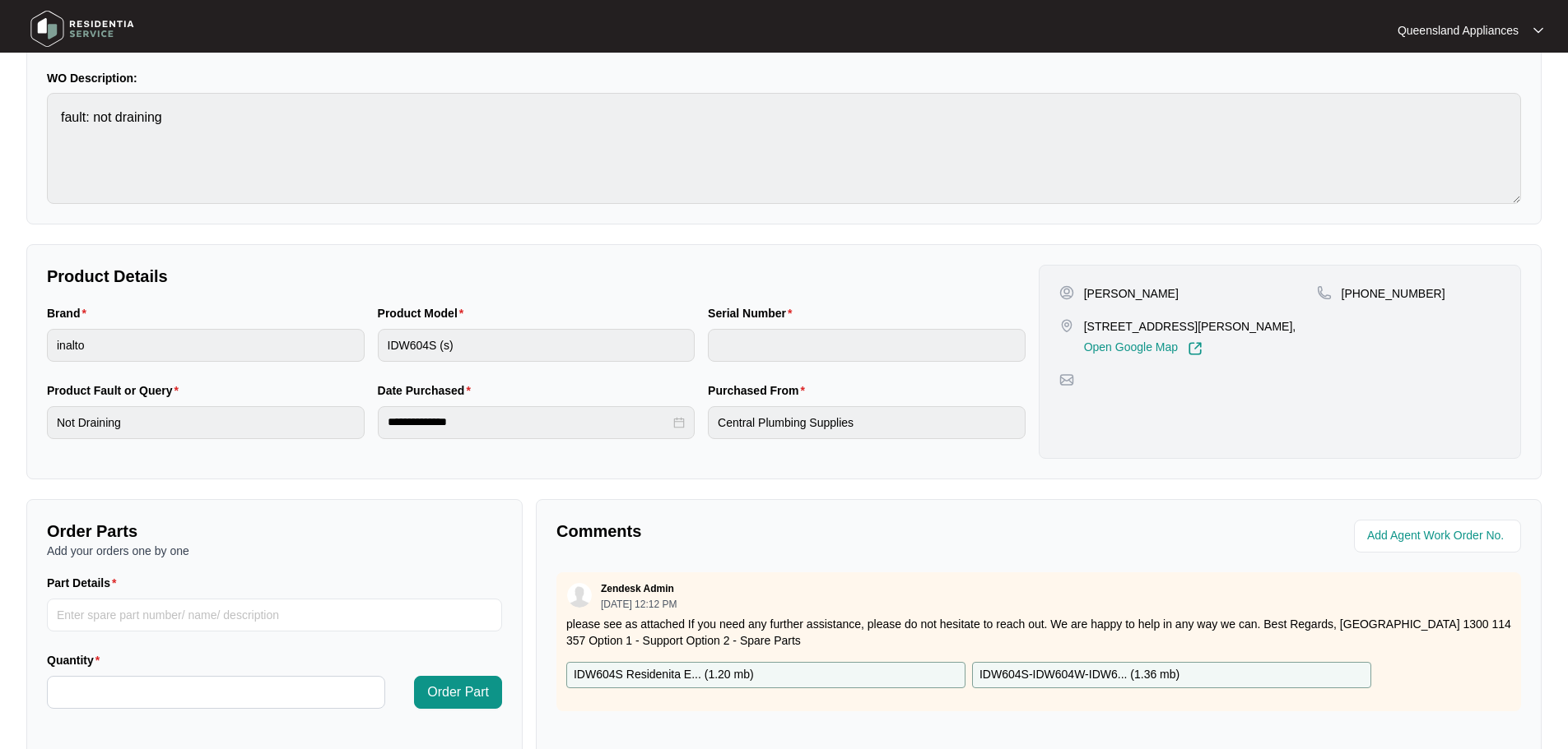
scroll to position [164, 0]
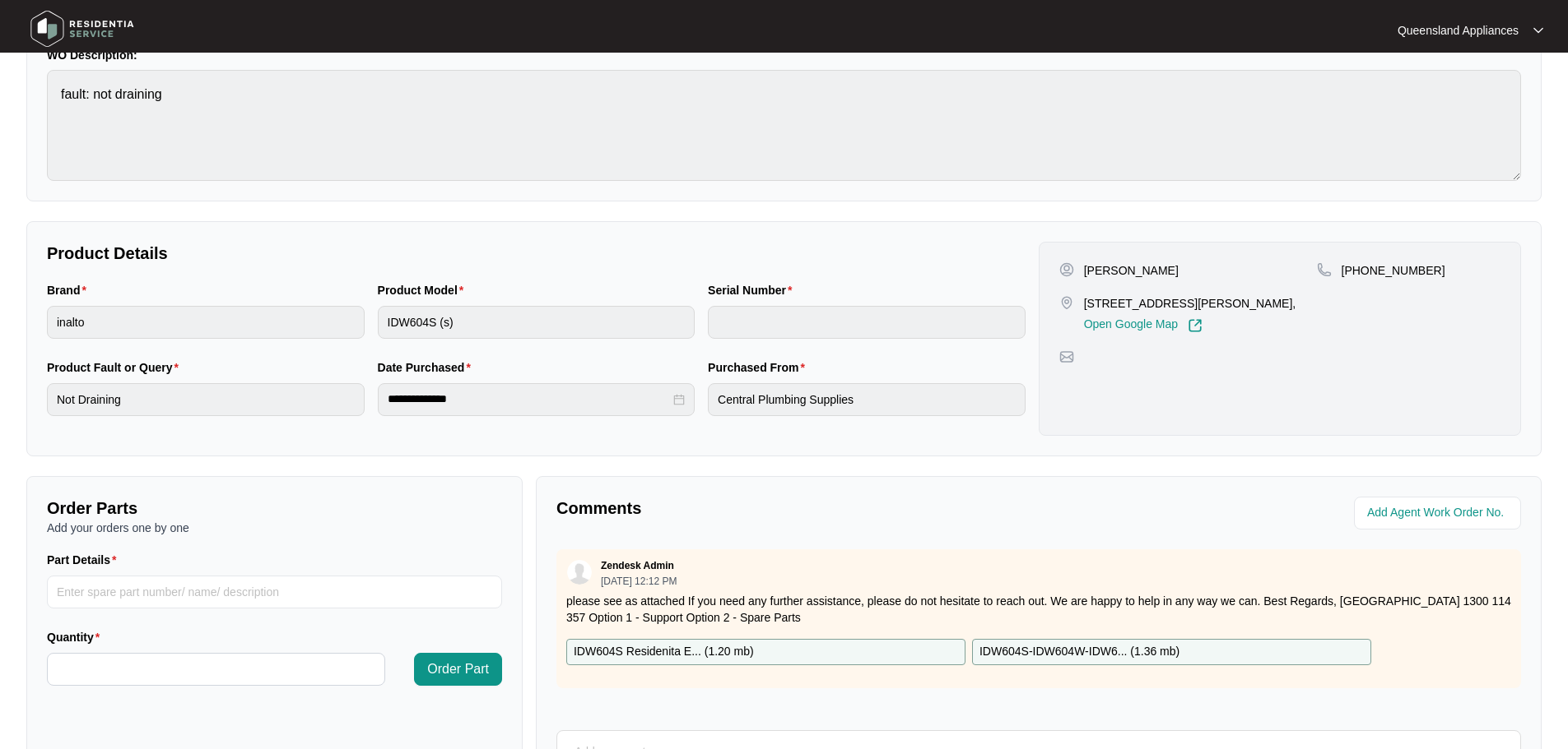
click at [1414, 266] on p "[PHONE_NUMBER]" at bounding box center [1393, 270] width 104 height 17
copy p "61439444558"
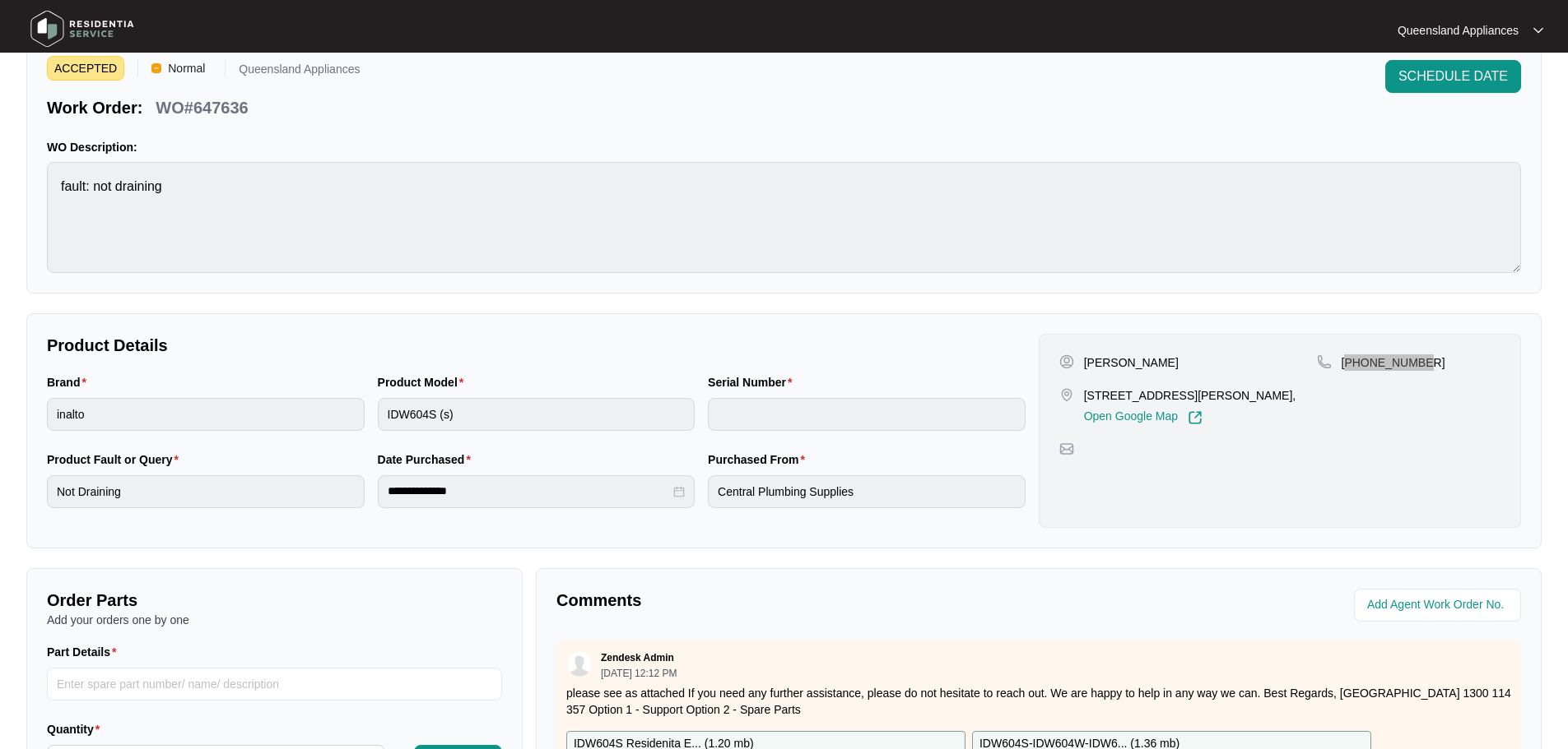
scroll to position [0, 0]
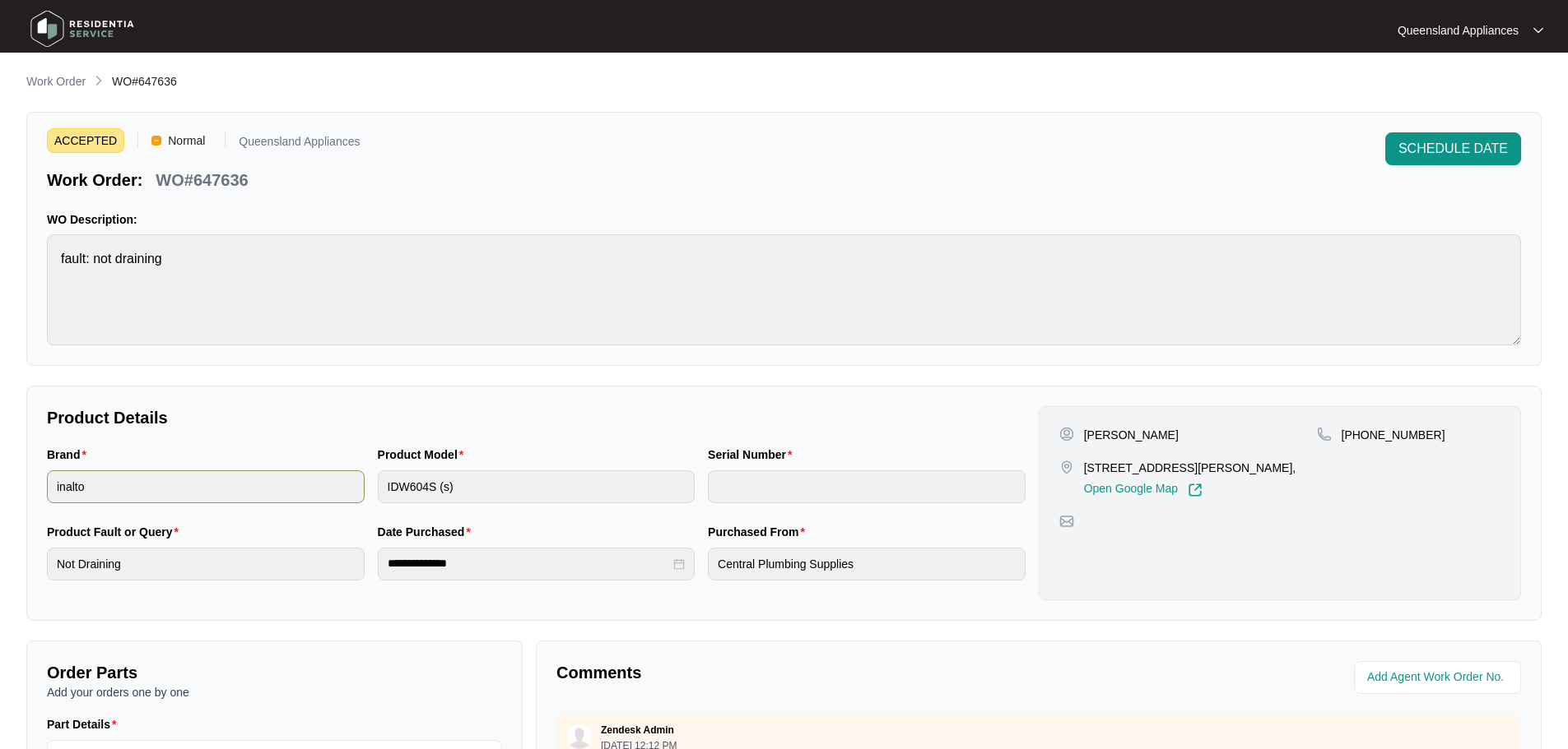
click at [347, 494] on div "Brand inalto Product Model IDW604S (s) Serial Number" at bounding box center [536, 485] width 992 height 77
click at [59, 82] on p "Work Order" at bounding box center [55, 81] width 59 height 17
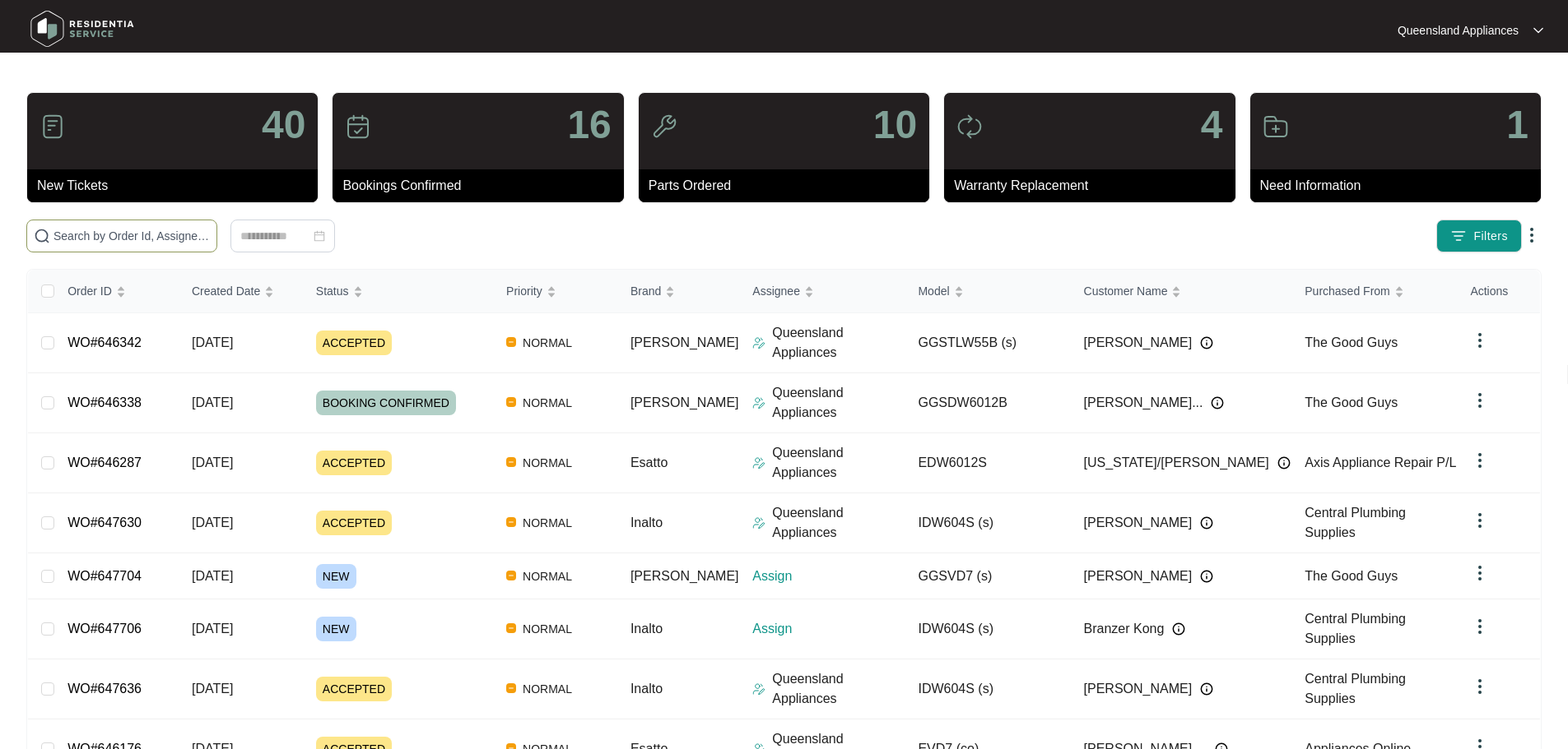
click at [210, 236] on input "text" at bounding box center [132, 236] width 156 height 18
paste input "647704"
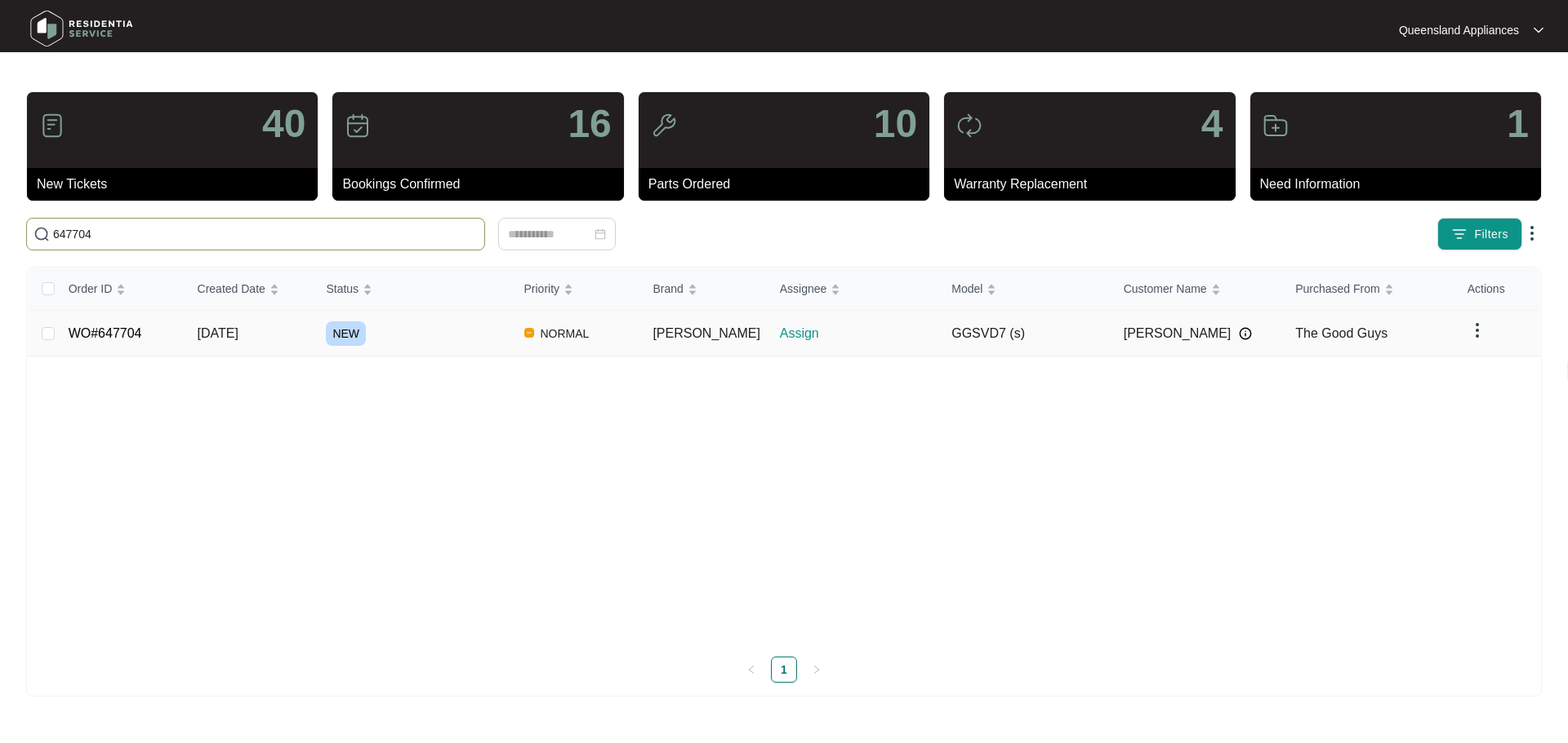
type input "647704"
click at [111, 329] on link "WO#647704" at bounding box center [105, 334] width 73 height 14
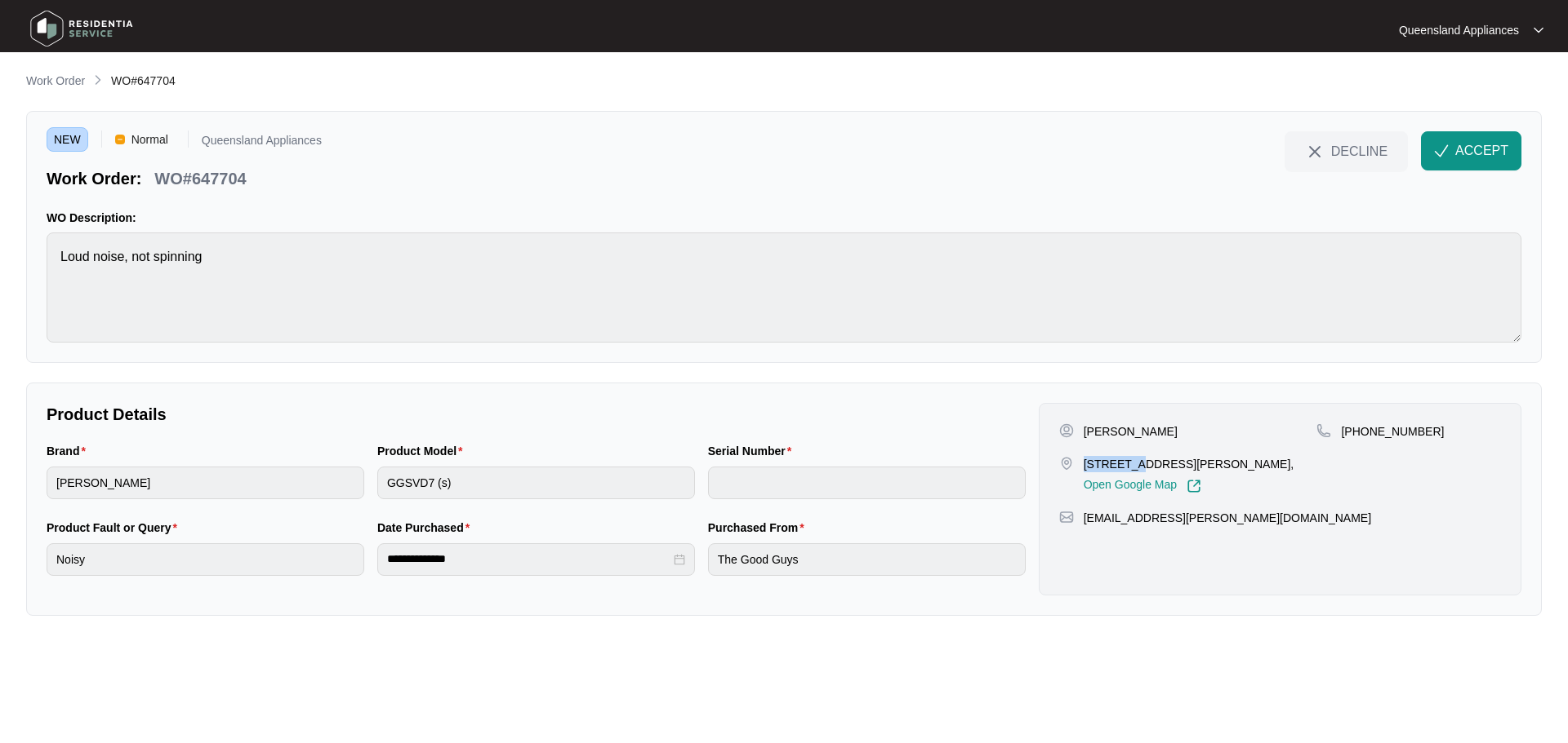
drag, startPoint x: 1083, startPoint y: 467, endPoint x: 1136, endPoint y: 471, distance: 53.2
click at [1136, 471] on p "[STREET_ADDRESS][PERSON_NAME]," at bounding box center [1189, 464] width 211 height 17
copy p "81 tempo"
click at [1487, 144] on span "ACCEPT" at bounding box center [1481, 151] width 53 height 19
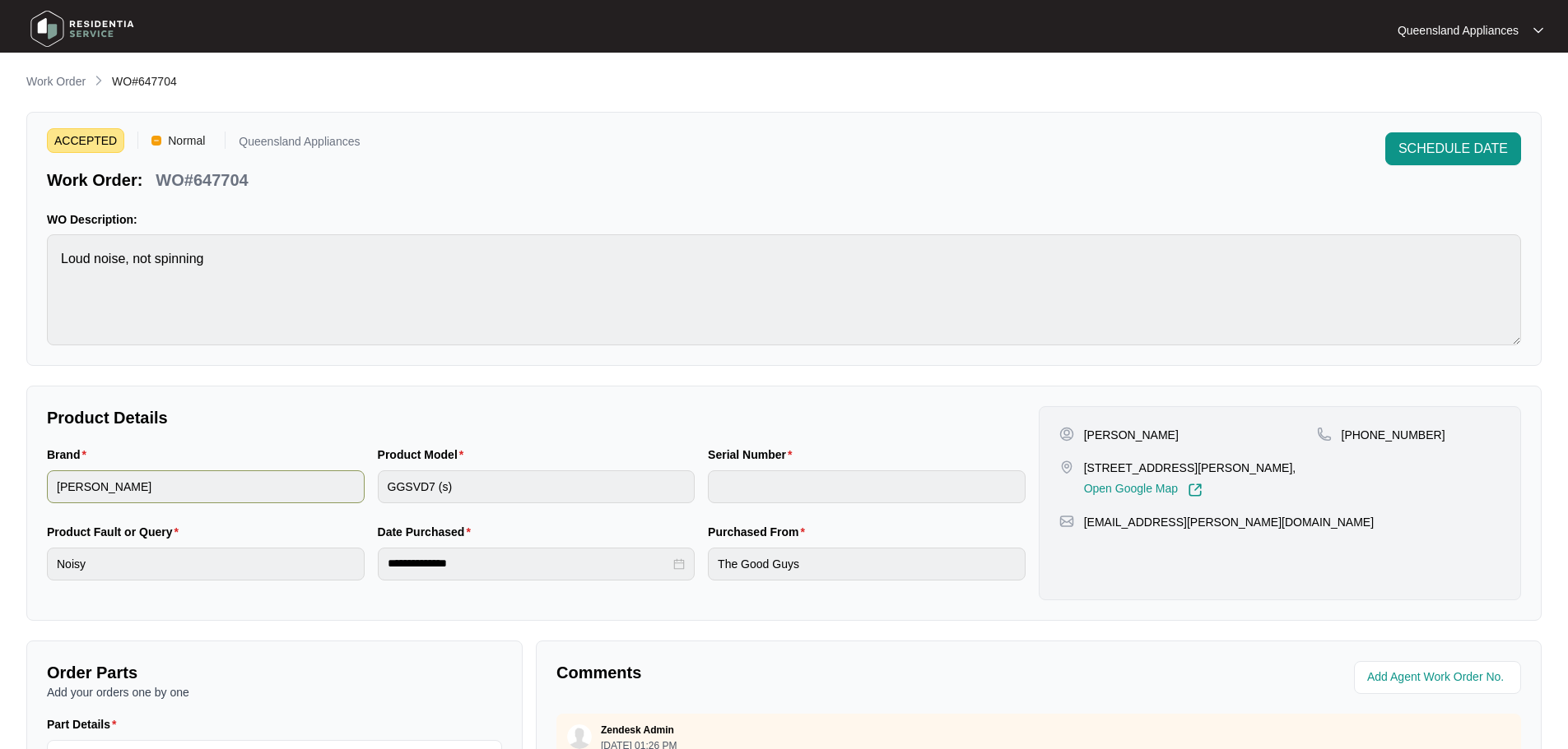
click at [334, 489] on div "Brand [PERSON_NAME] Product Model GGSVD7 (s) Serial Number" at bounding box center [536, 485] width 992 height 77
click at [237, 183] on p "WO#647704" at bounding box center [201, 180] width 92 height 23
copy p "647704"
click at [1396, 433] on p "[PHONE_NUMBER]" at bounding box center [1393, 435] width 104 height 17
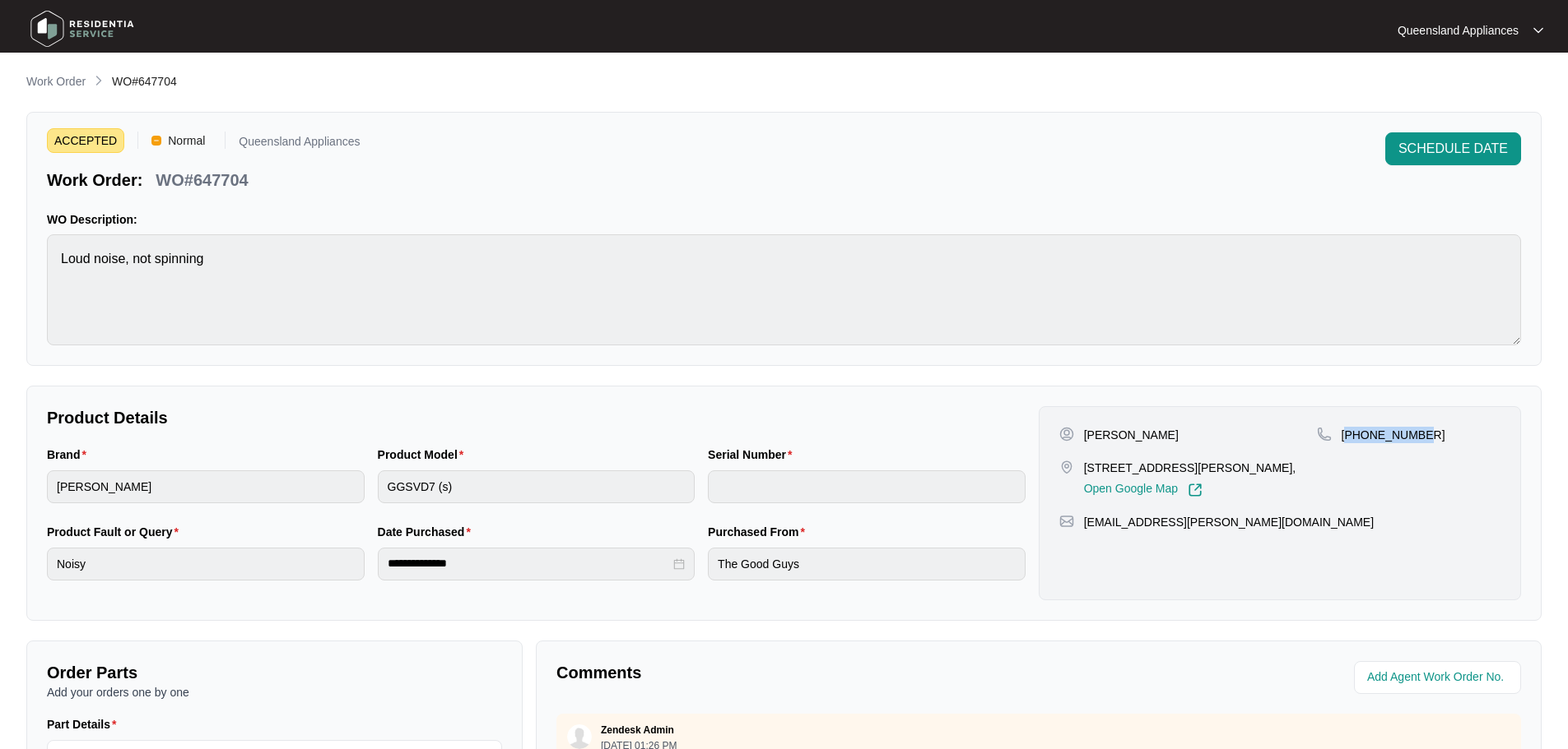
click at [1396, 433] on p "[PHONE_NUMBER]" at bounding box center [1393, 435] width 104 height 17
copy p "61413664826"
click at [68, 83] on p "Work Order" at bounding box center [55, 81] width 59 height 17
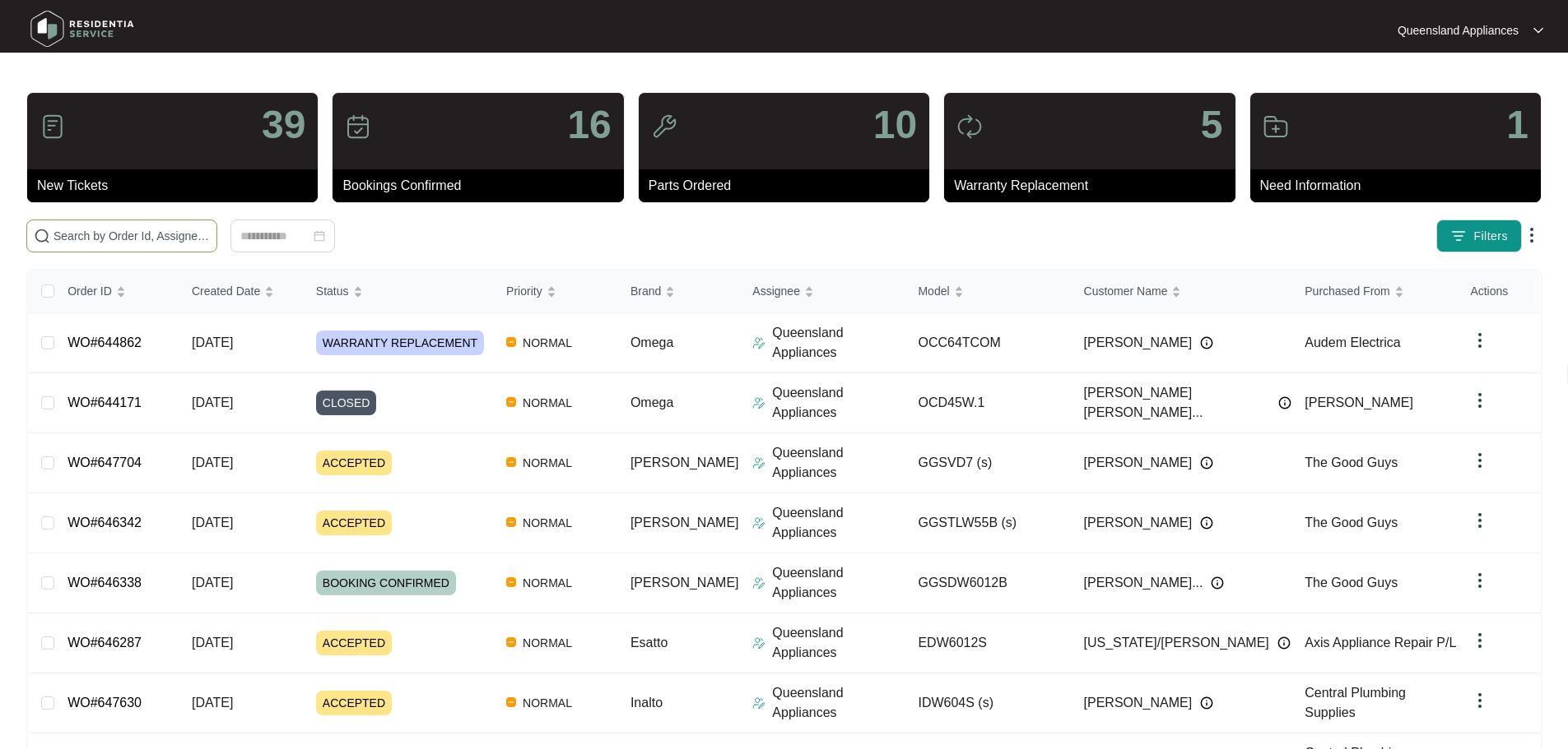
click at [217, 248] on span at bounding box center [121, 235] width 191 height 32
click at [210, 235] on input "text" at bounding box center [132, 236] width 156 height 18
paste input "647706"
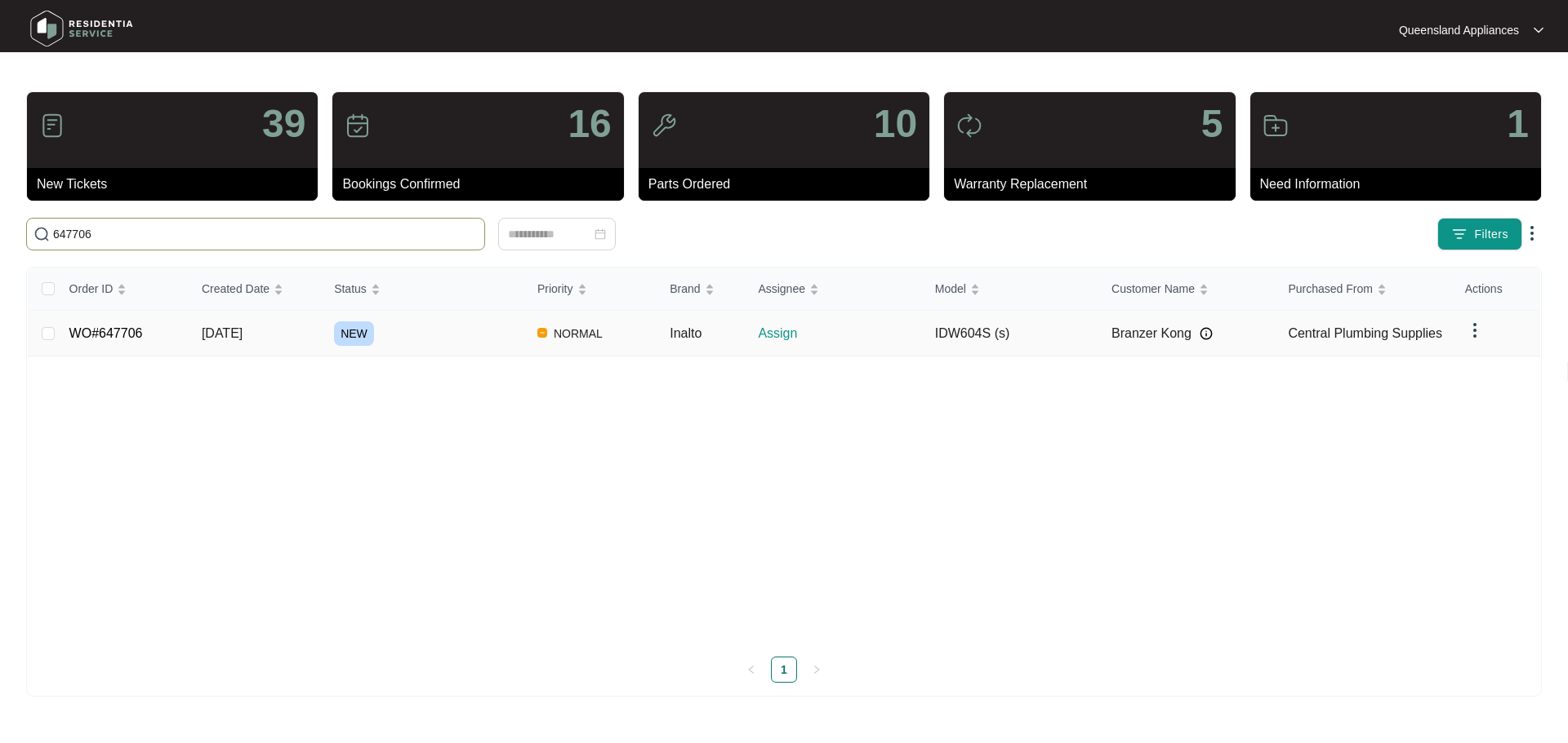
type input "647706"
click at [94, 331] on link "WO#647706" at bounding box center [106, 334] width 73 height 14
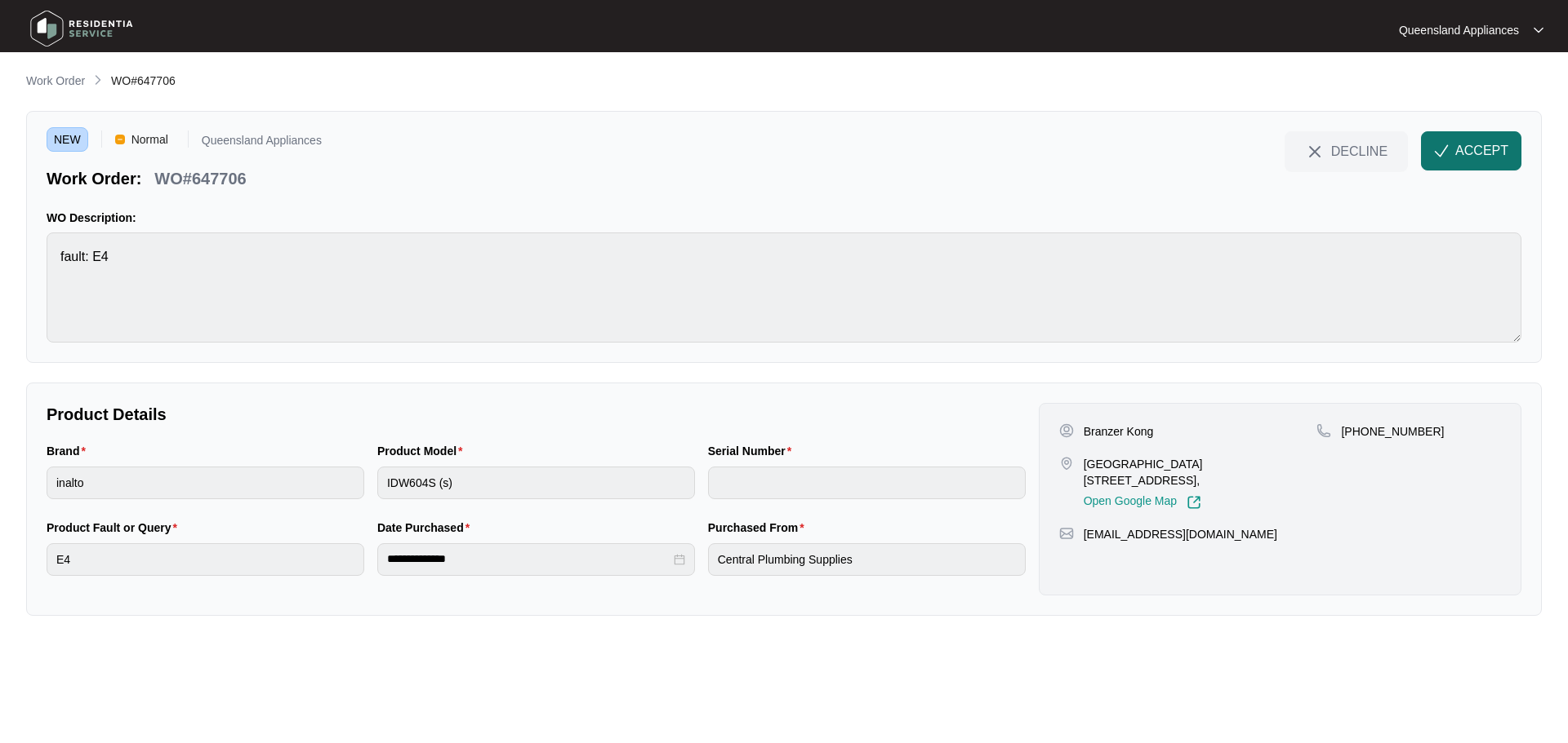
click at [1483, 151] on span "ACCEPT" at bounding box center [1481, 151] width 53 height 19
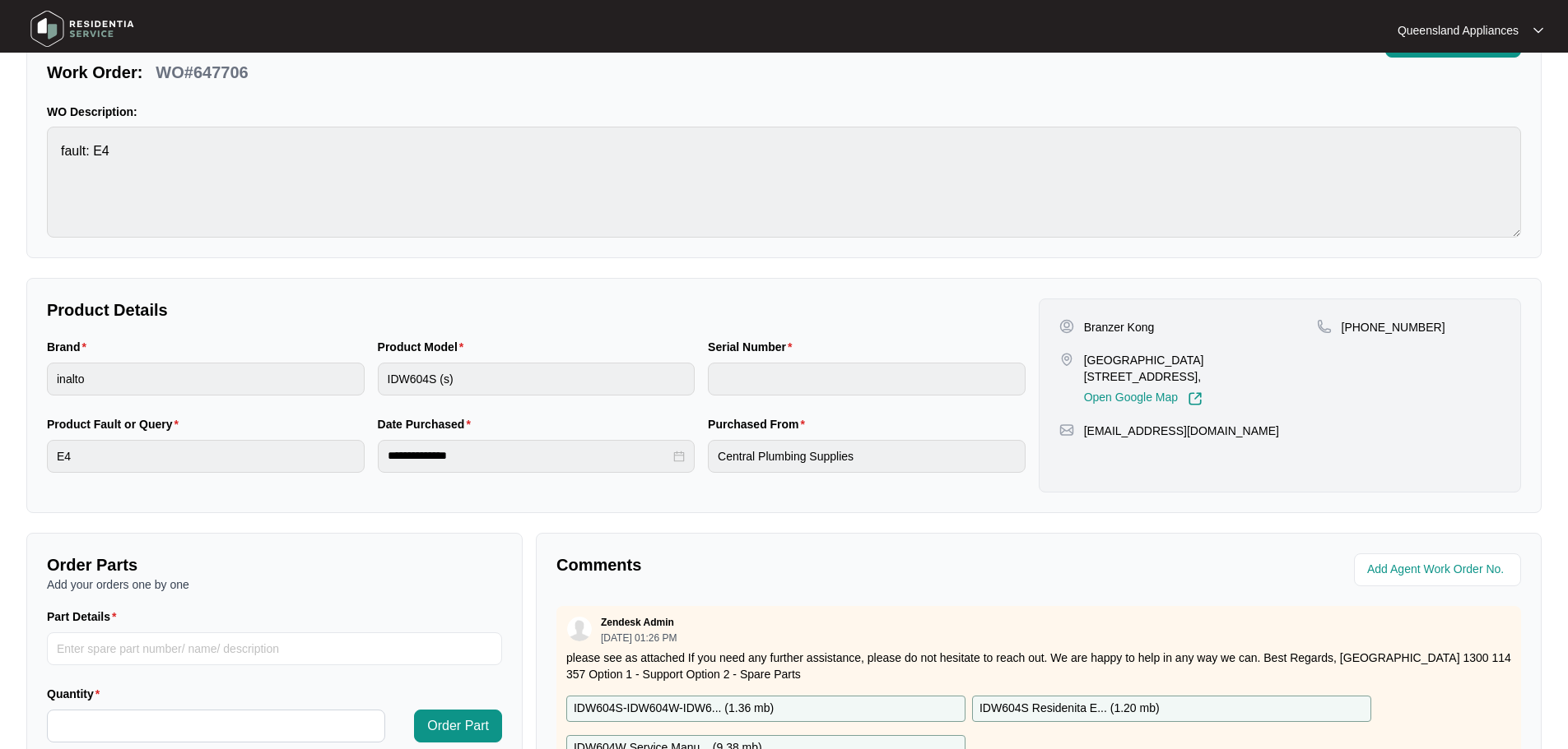
scroll to position [13, 0]
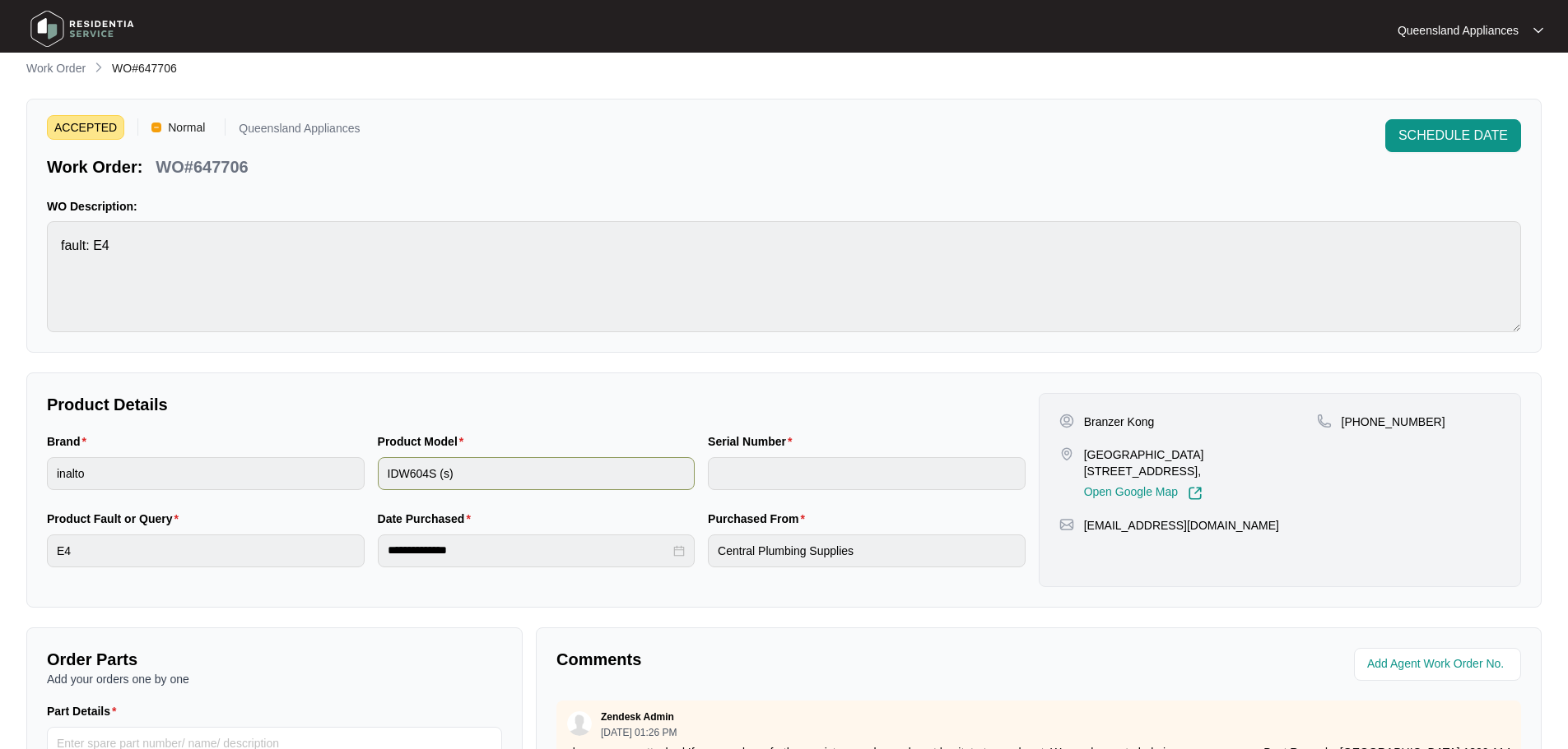
click at [336, 479] on div "Brand inalto Product Model IDW604S (s) Serial Number" at bounding box center [536, 472] width 992 height 77
click at [221, 166] on p "WO#647706" at bounding box center [201, 167] width 92 height 23
copy p "647706"
click at [1389, 417] on p "[PHONE_NUMBER]" at bounding box center [1393, 421] width 104 height 17
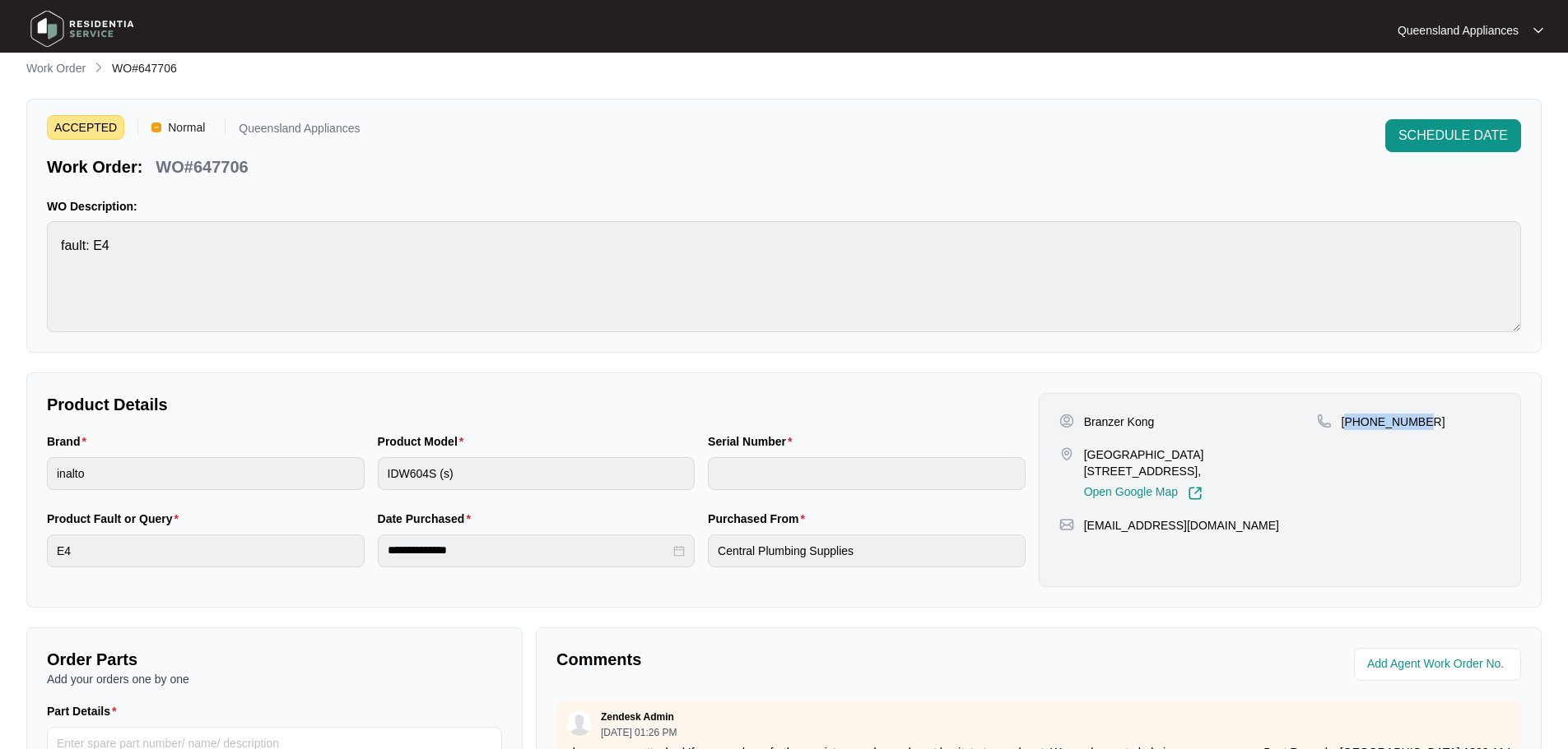
click at [1389, 417] on p "[PHONE_NUMBER]" at bounding box center [1393, 421] width 104 height 17
drag, startPoint x: 1086, startPoint y: 454, endPoint x: 1165, endPoint y: 454, distance: 79.0
click at [1165, 454] on p "[GEOGRAPHIC_DATA] [STREET_ADDRESS]," at bounding box center [1200, 463] width 233 height 32
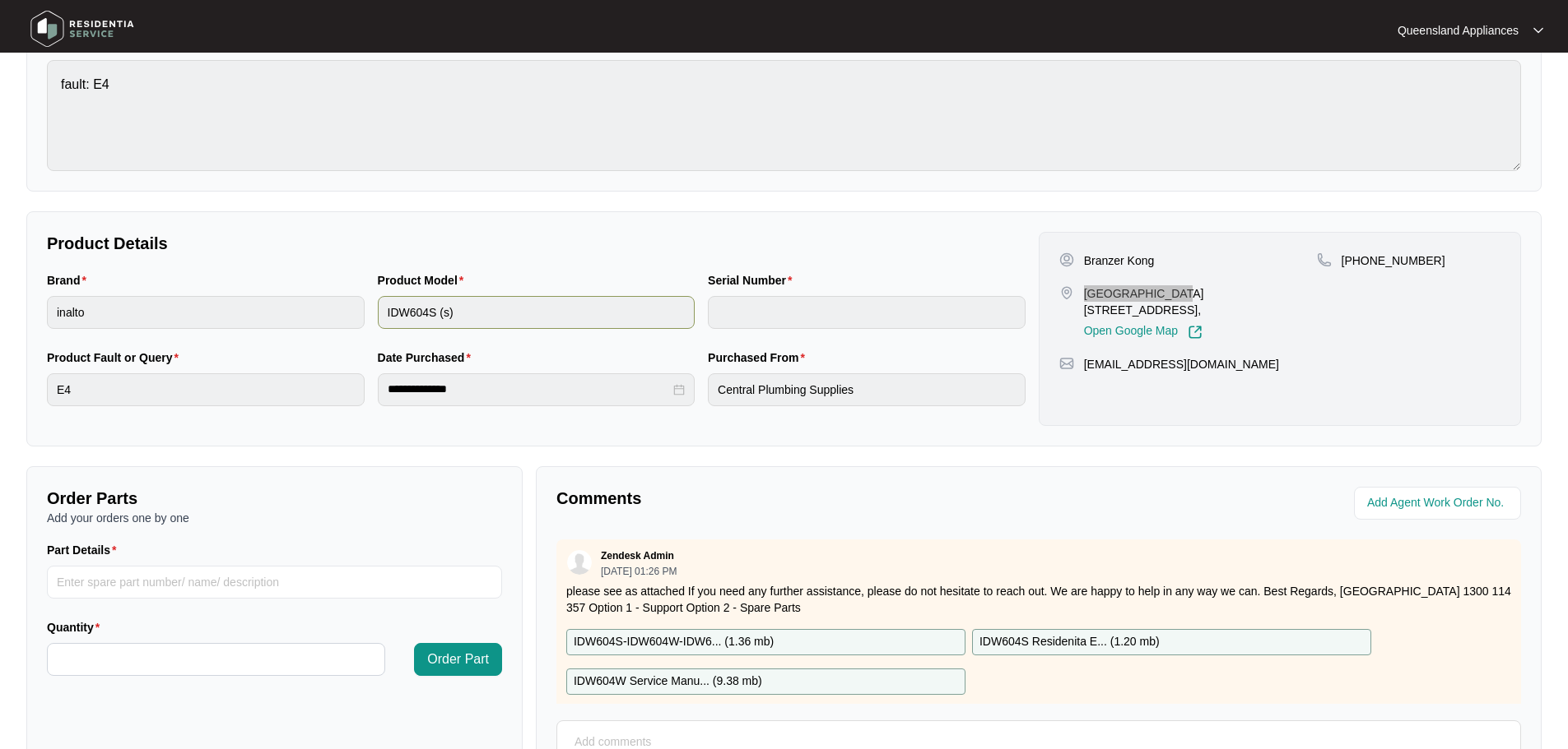
scroll to position [0, 0]
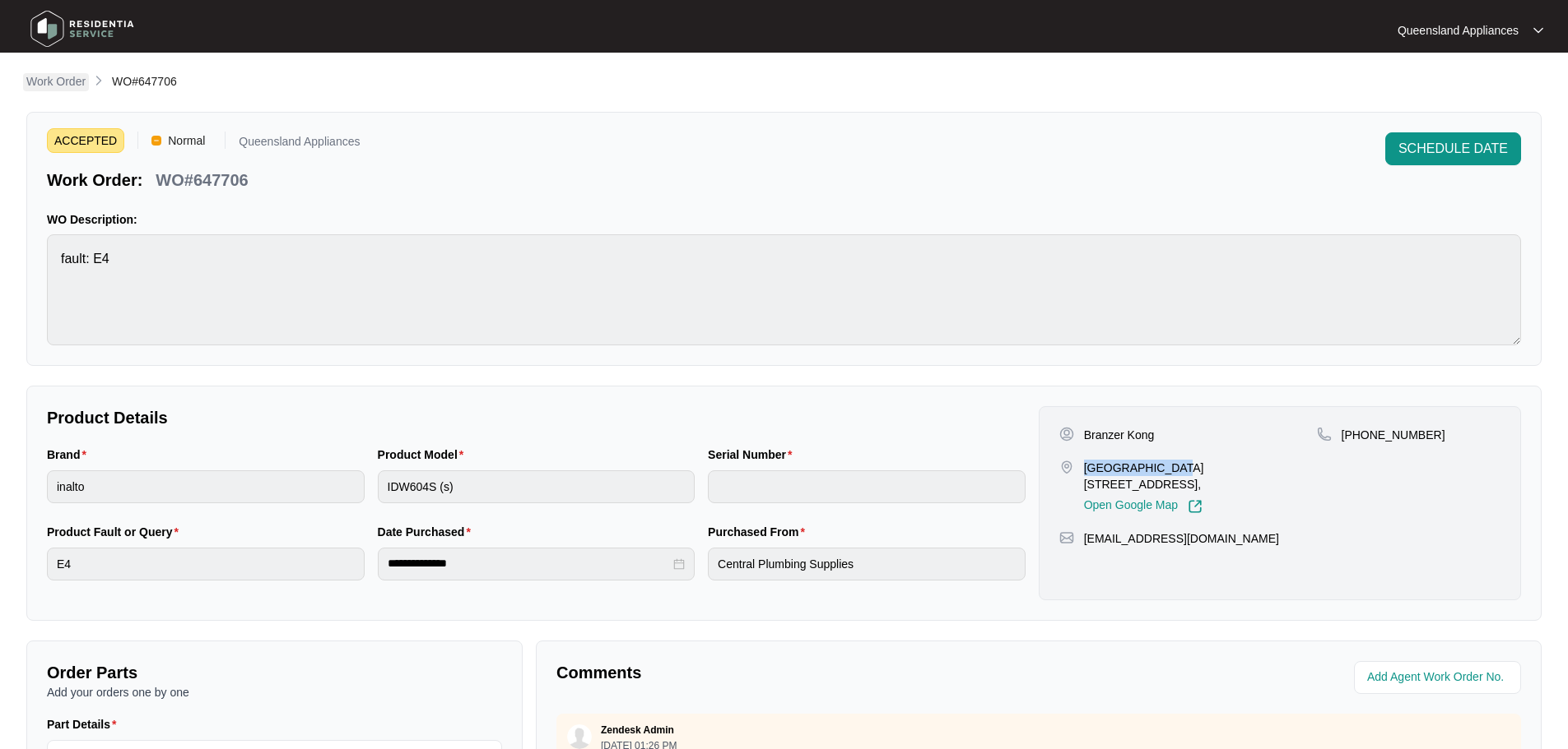
click at [65, 82] on p "Work Order" at bounding box center [55, 81] width 59 height 17
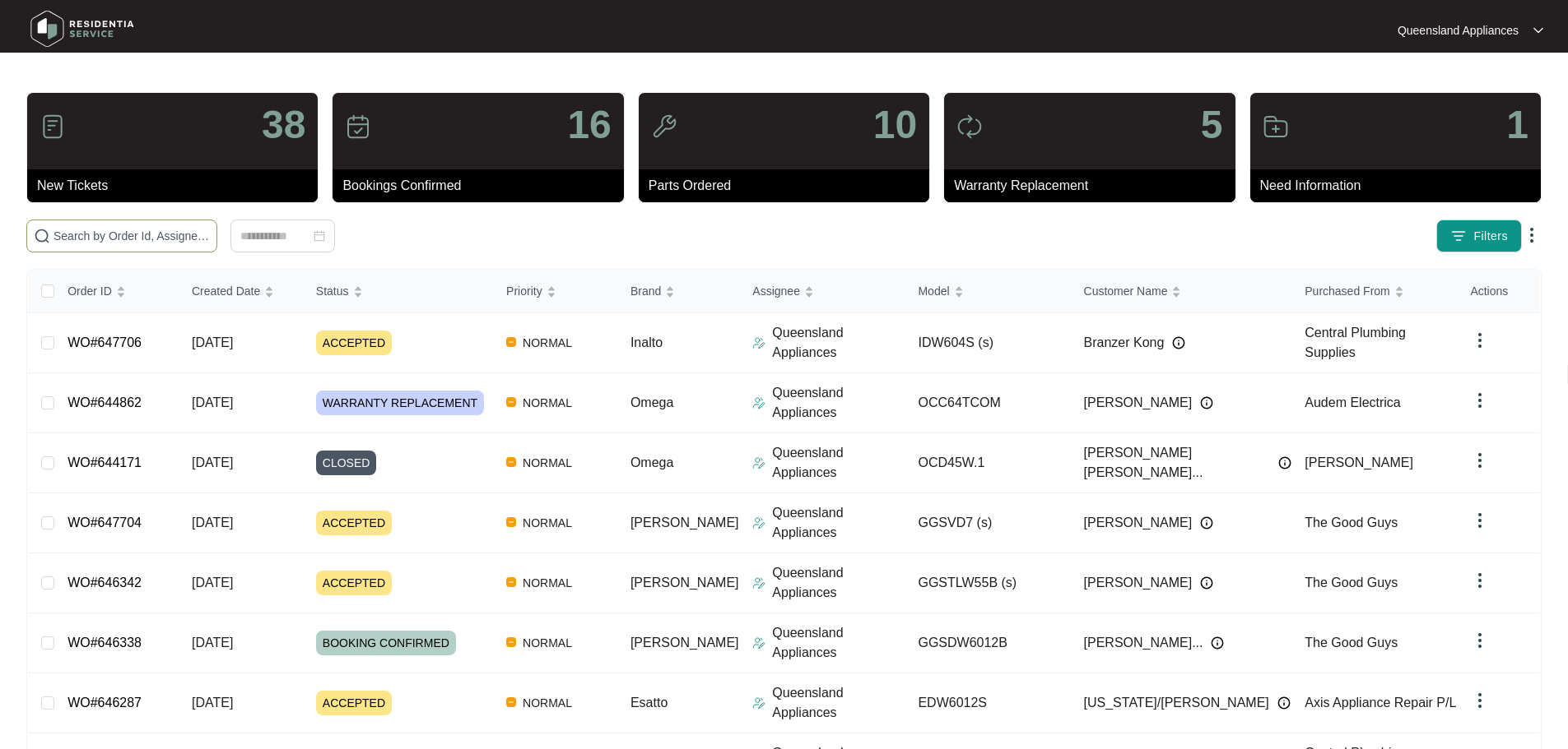
click at [199, 233] on input "text" at bounding box center [132, 236] width 156 height 18
paste input "647704"
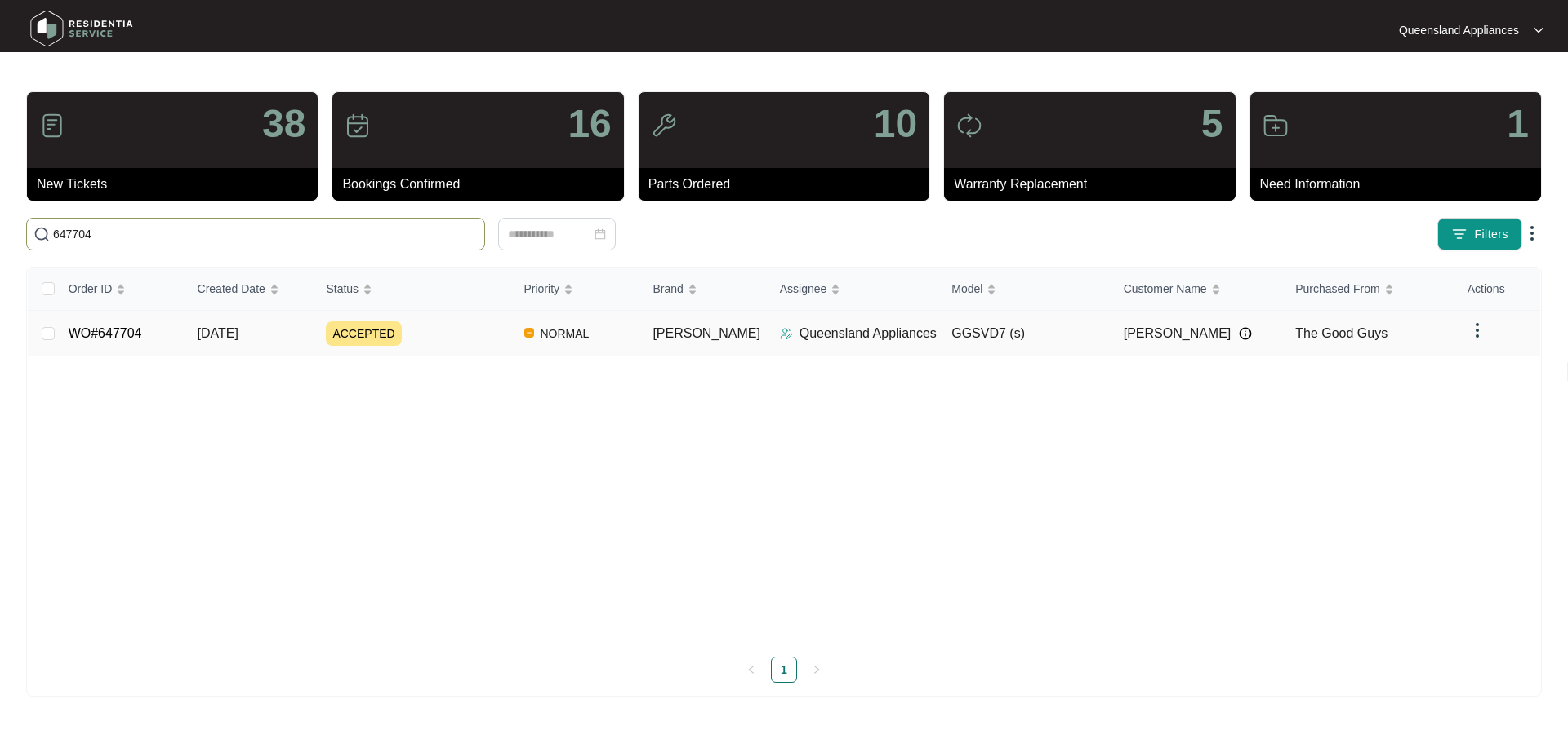
type input "647704"
click at [122, 334] on link "WO#647704" at bounding box center [105, 334] width 73 height 14
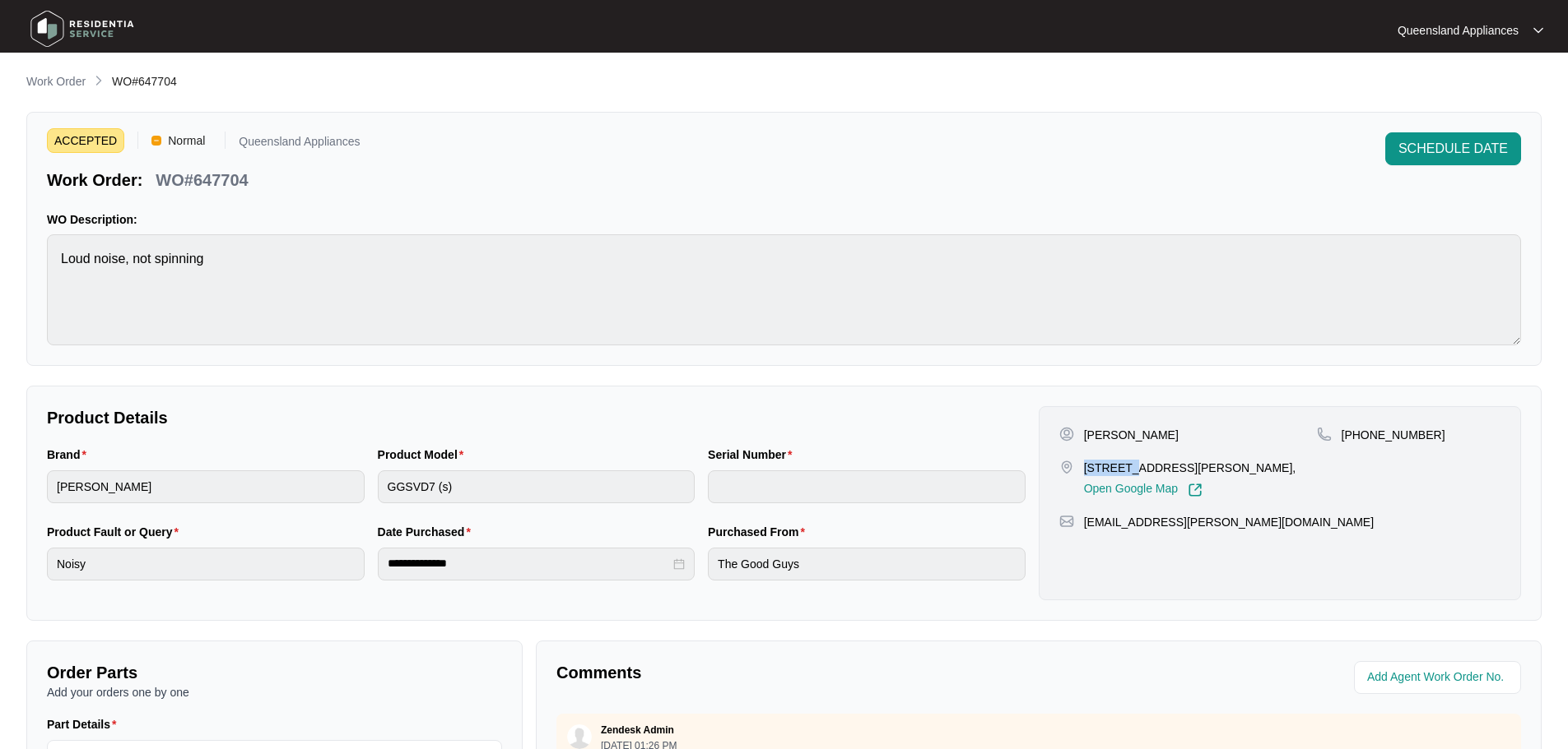
drag, startPoint x: 1084, startPoint y: 468, endPoint x: 1132, endPoint y: 467, distance: 48.0
click at [1132, 467] on p "[STREET_ADDRESS][PERSON_NAME]," at bounding box center [1190, 468] width 213 height 17
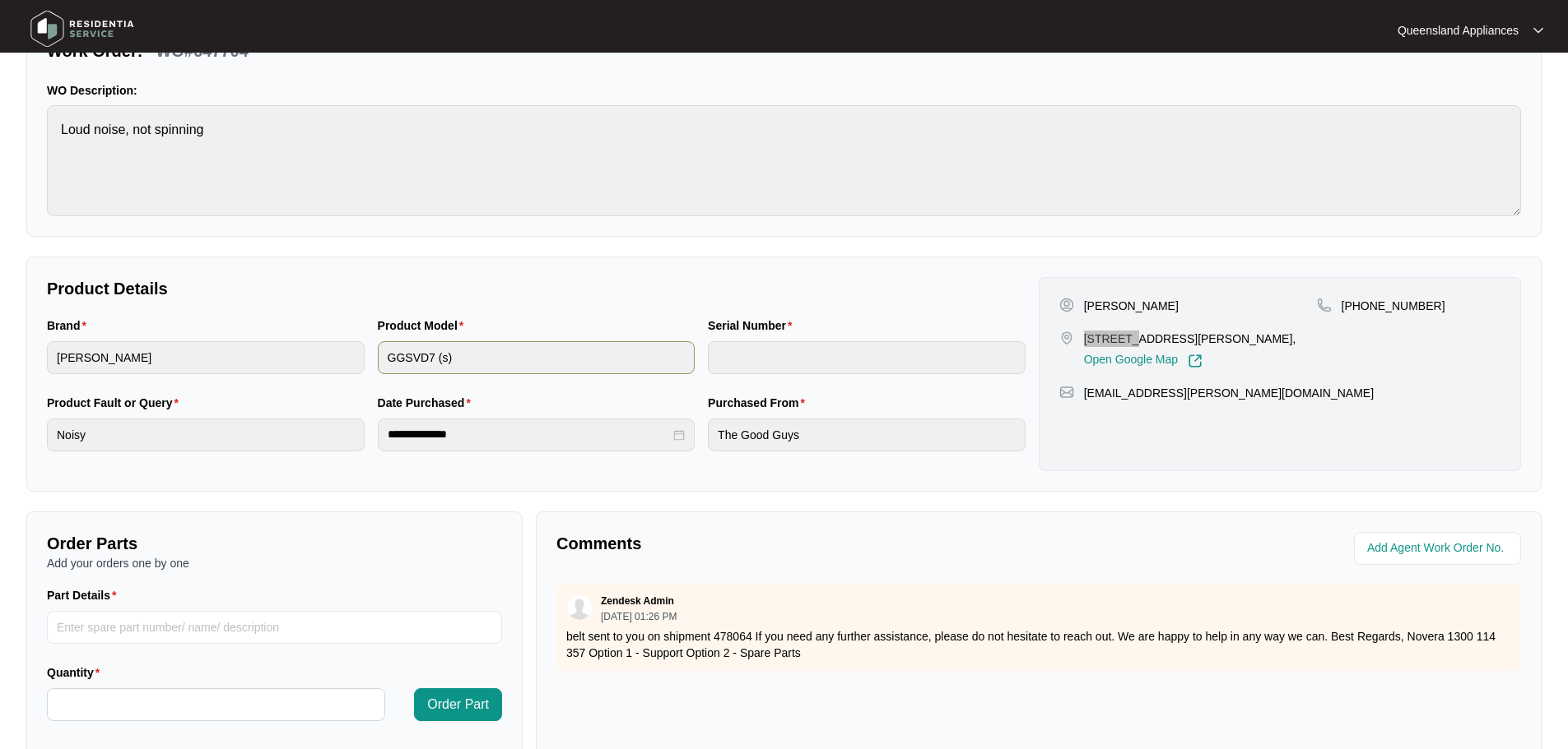
scroll to position [342, 0]
